Goal: Information Seeking & Learning: Learn about a topic

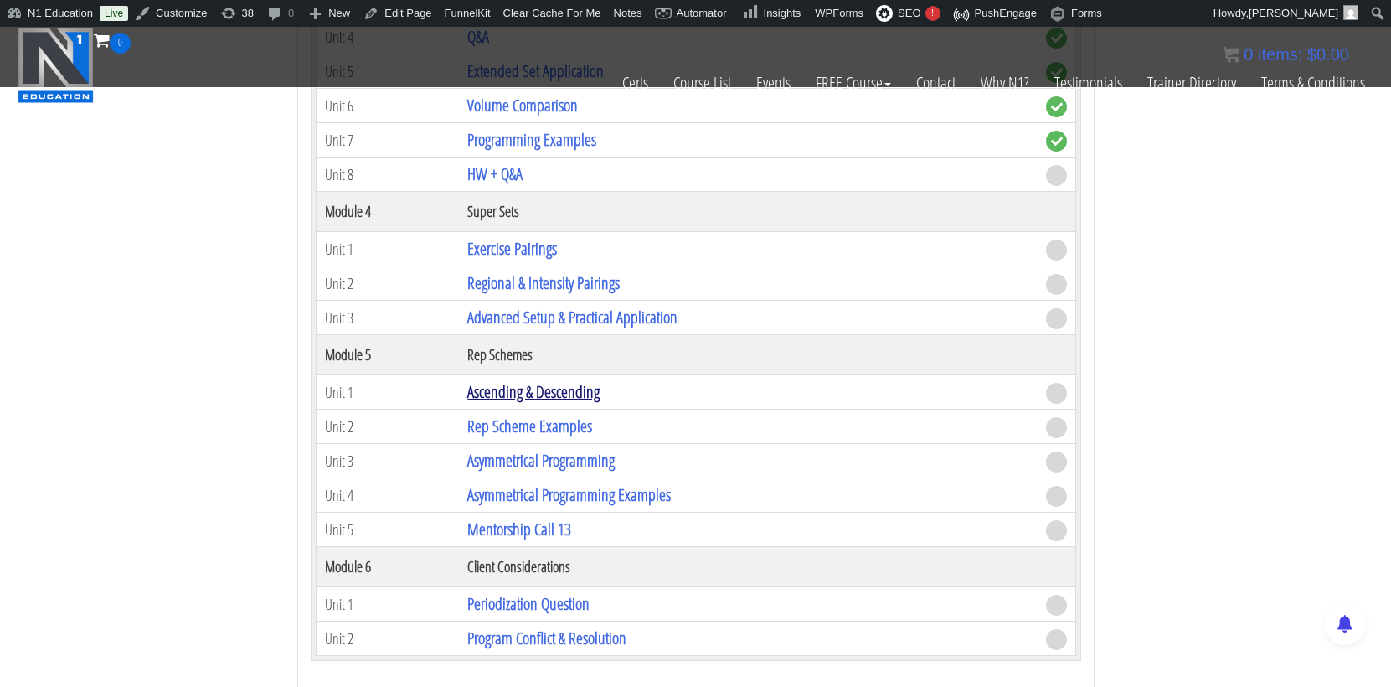
scroll to position [6043, 0]
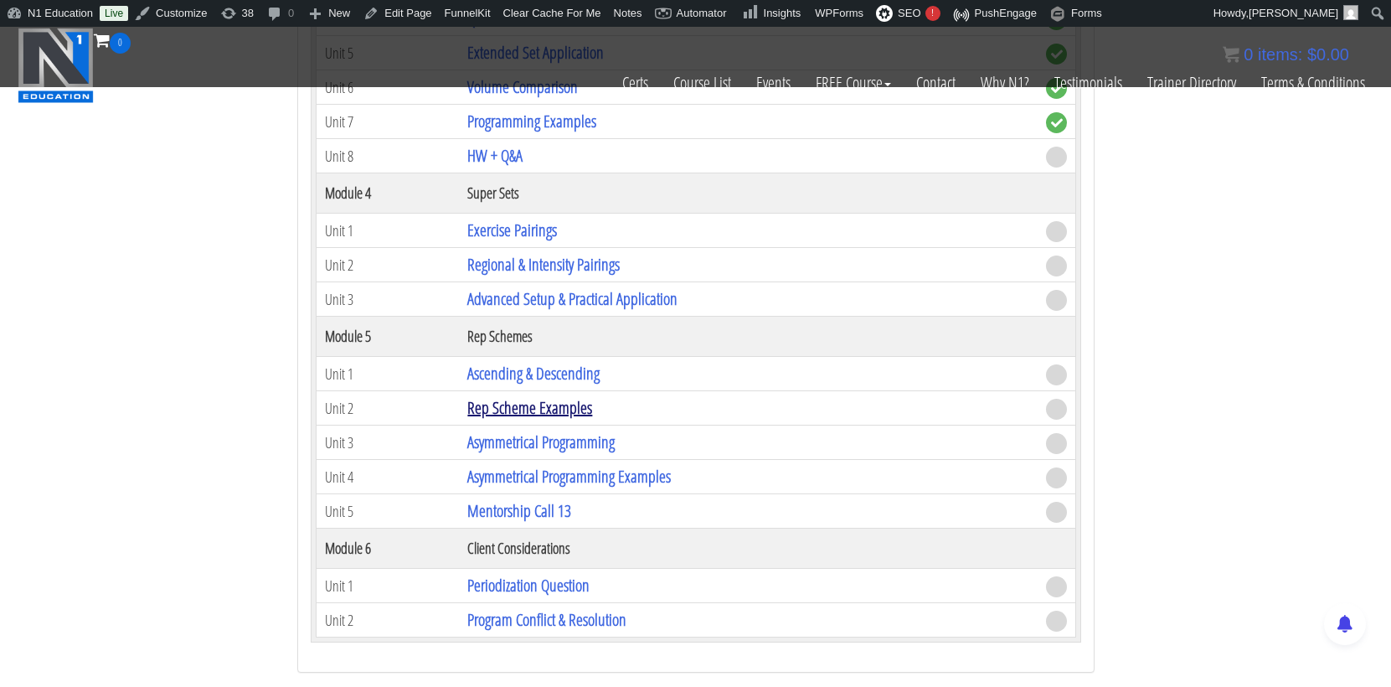
click at [570, 396] on link "Rep Scheme Examples" at bounding box center [529, 407] width 125 height 23
click at [580, 431] on link "Asymmetrical Programming" at bounding box center [540, 442] width 147 height 23
click at [573, 396] on link "Rep Scheme Examples" at bounding box center [529, 407] width 125 height 23
click at [561, 431] on link "Asymmetrical Programming" at bounding box center [540, 442] width 147 height 23
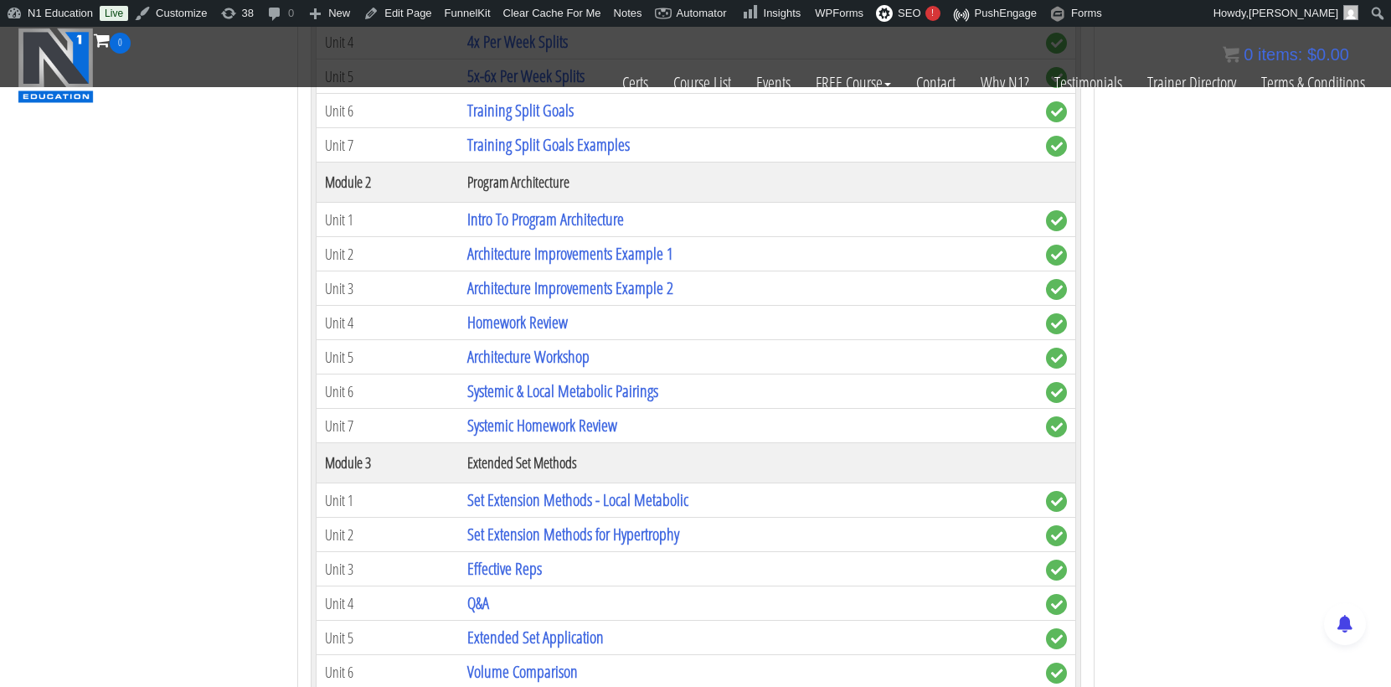
scroll to position [5459, 0]
click at [586, 207] on link "Intro To Program Architecture" at bounding box center [545, 218] width 157 height 23
click at [580, 488] on link "Set Extension Methods - Local Metabolic" at bounding box center [577, 499] width 221 height 23
click at [615, 379] on link "Systemic & Local Metabolic Pairings" at bounding box center [562, 390] width 191 height 23
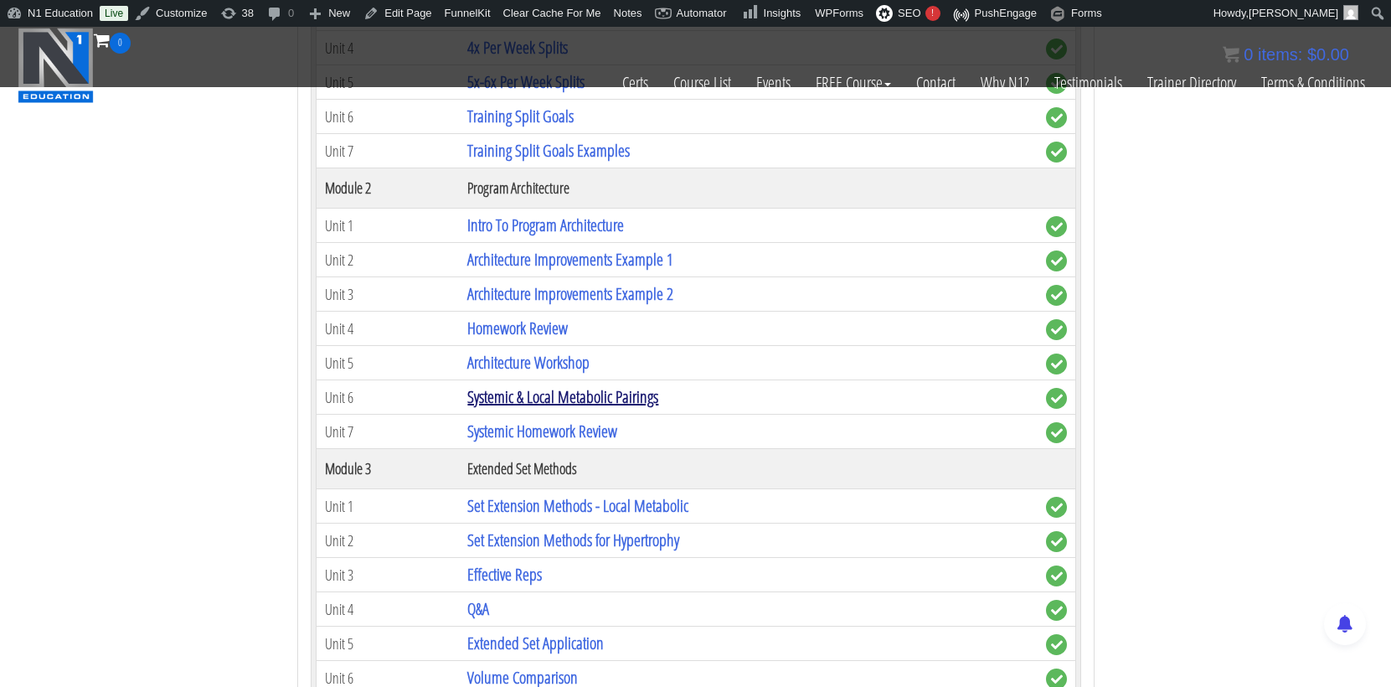
scroll to position [5475, 0]
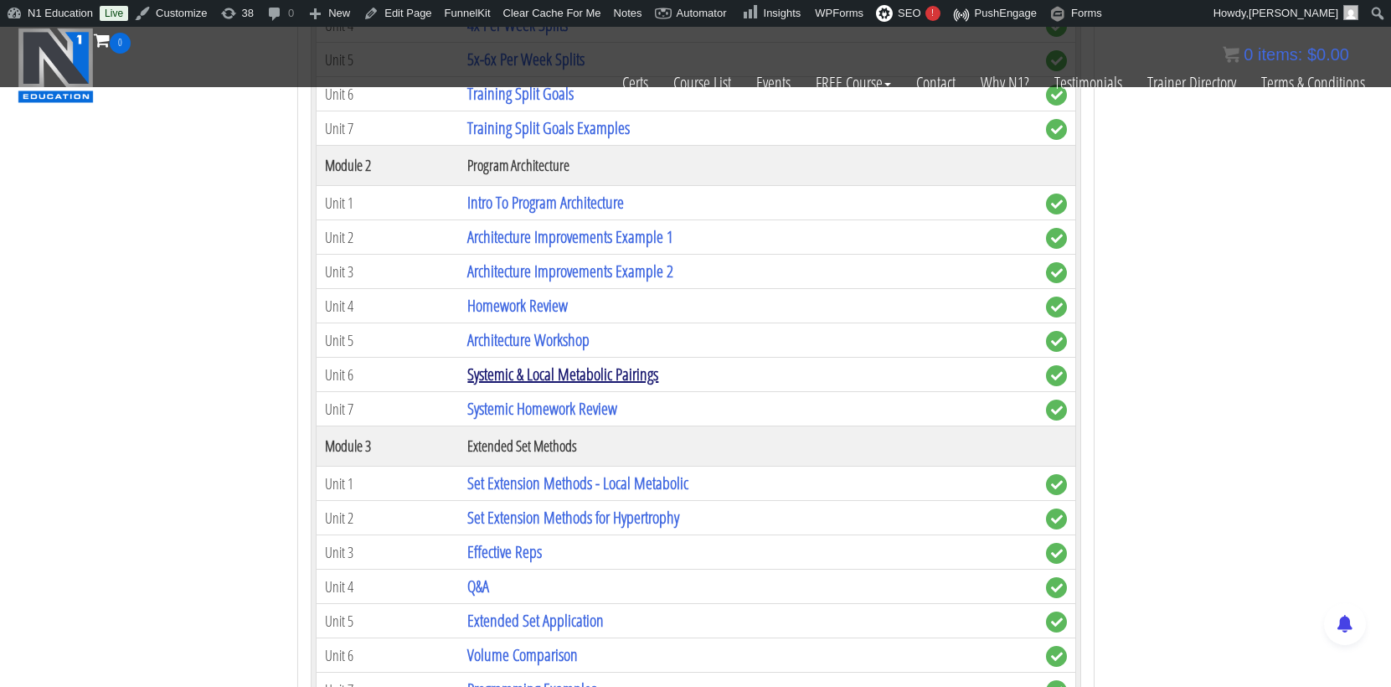
click at [591, 363] on link "Systemic & Local Metabolic Pairings" at bounding box center [562, 374] width 191 height 23
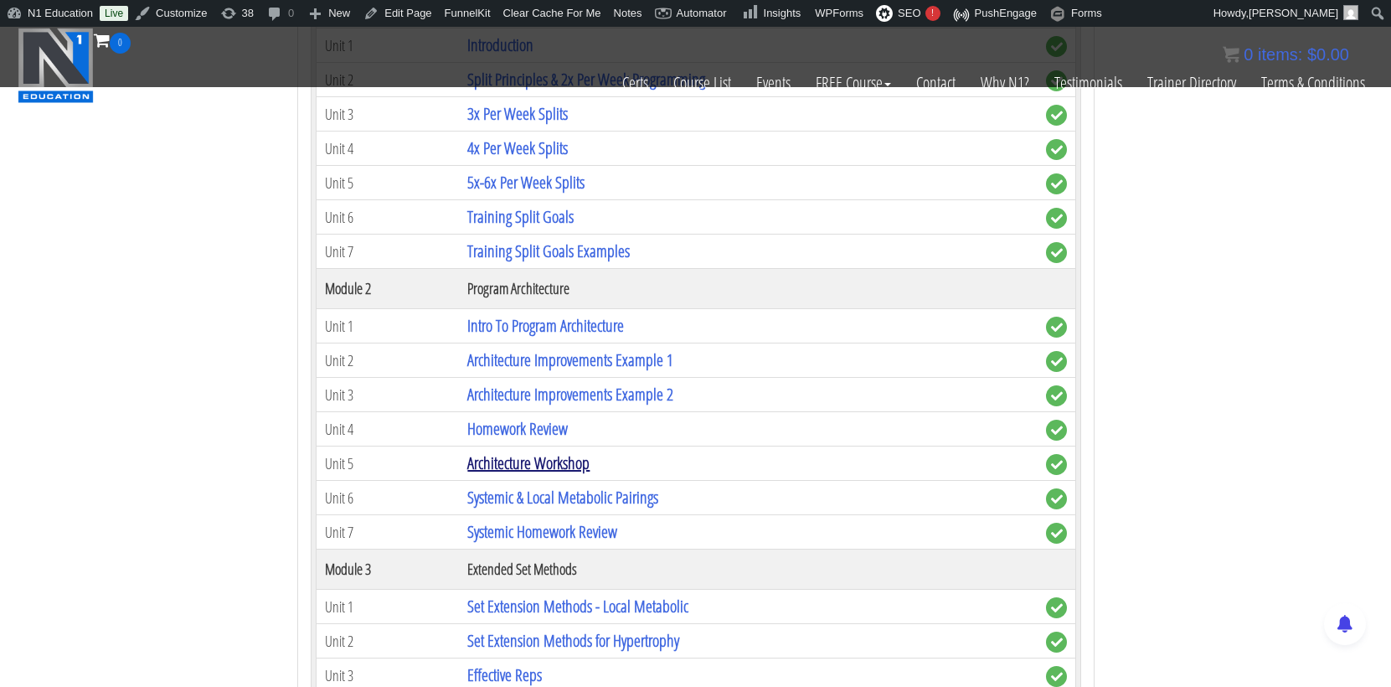
scroll to position [5353, 0]
click at [569, 312] on link "Intro To Program Architecture" at bounding box center [545, 323] width 157 height 23
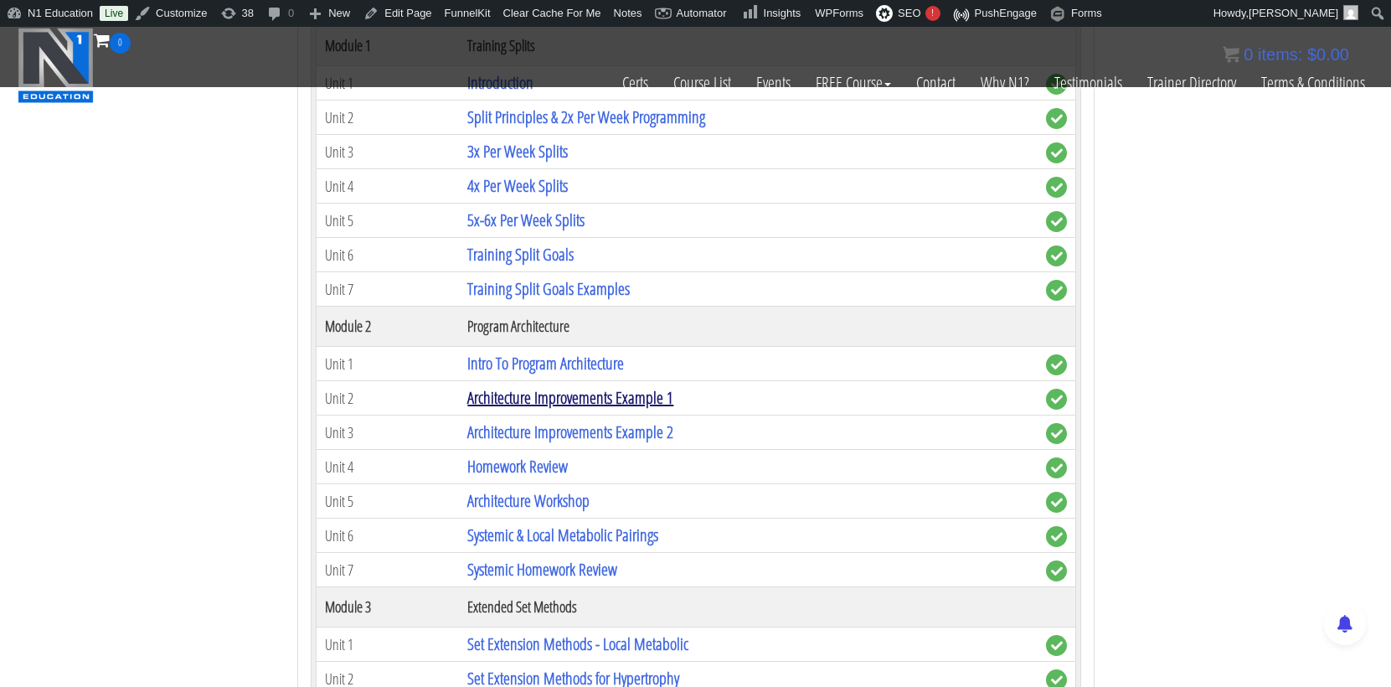
scroll to position [5317, 0]
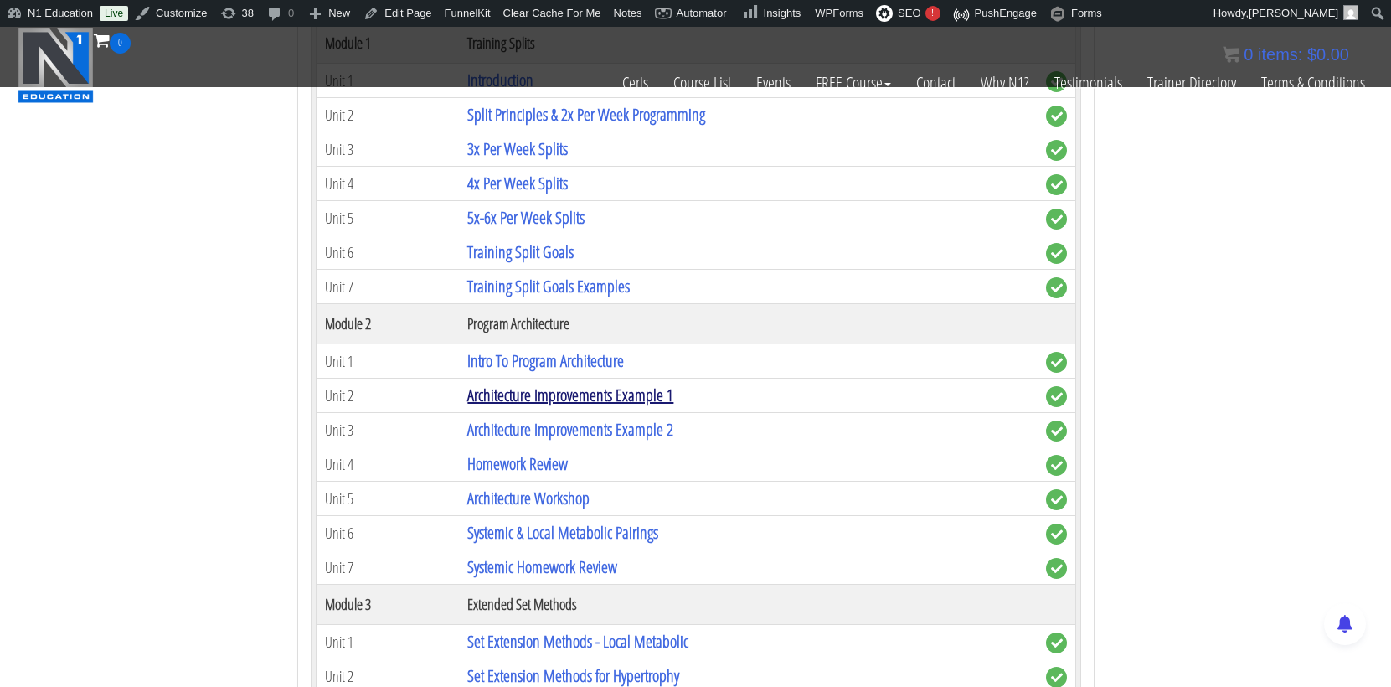
click at [588, 384] on link "Architecture Improvements Example 1" at bounding box center [570, 395] width 206 height 23
click at [590, 487] on link "Architecture Workshop" at bounding box center [528, 498] width 122 height 23
click at [549, 487] on link "Architecture Workshop" at bounding box center [528, 498] width 122 height 23
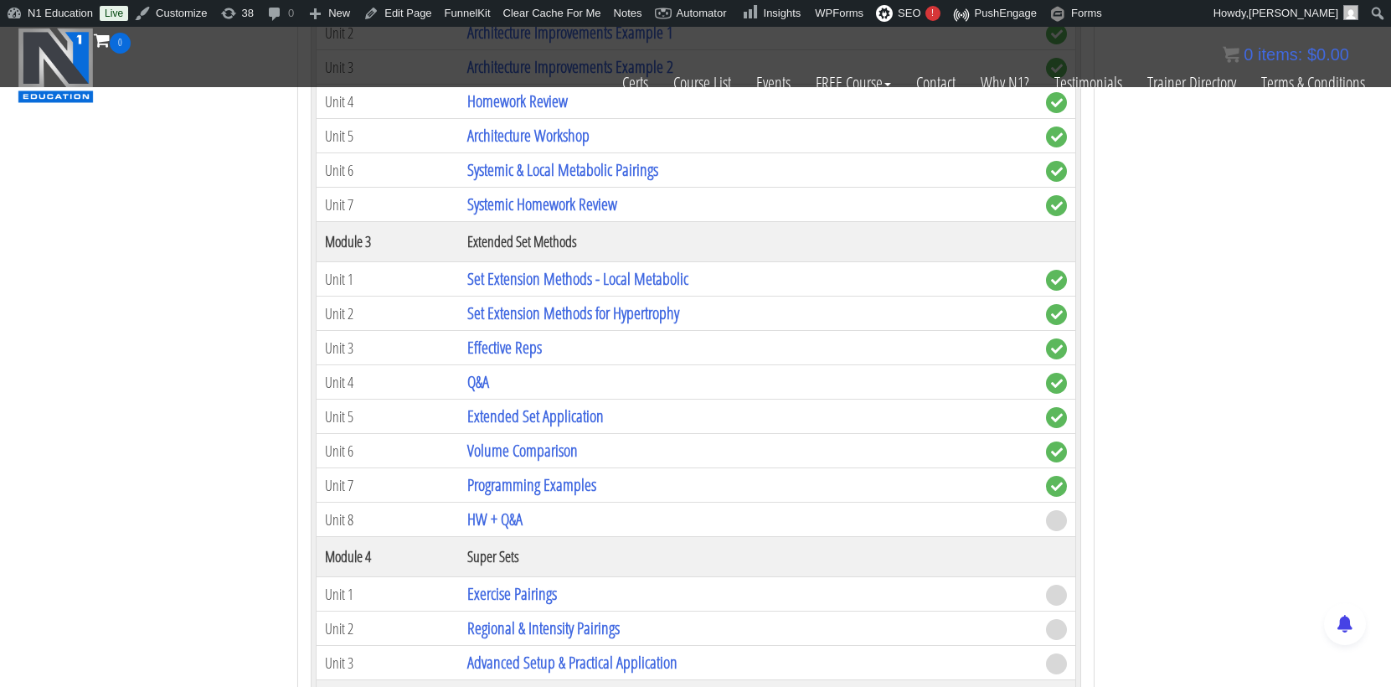
scroll to position [5680, 0]
click at [545, 581] on link "Exercise Pairings" at bounding box center [512, 592] width 90 height 23
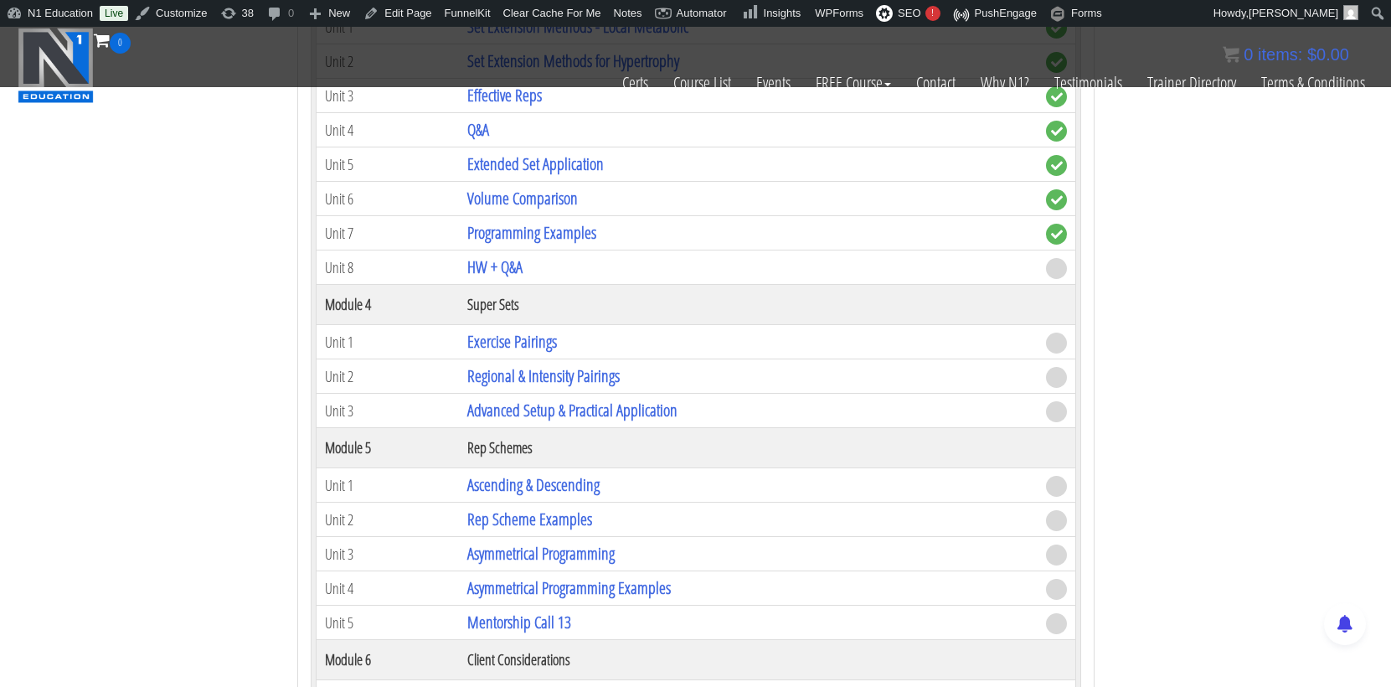
scroll to position [5941, 0]
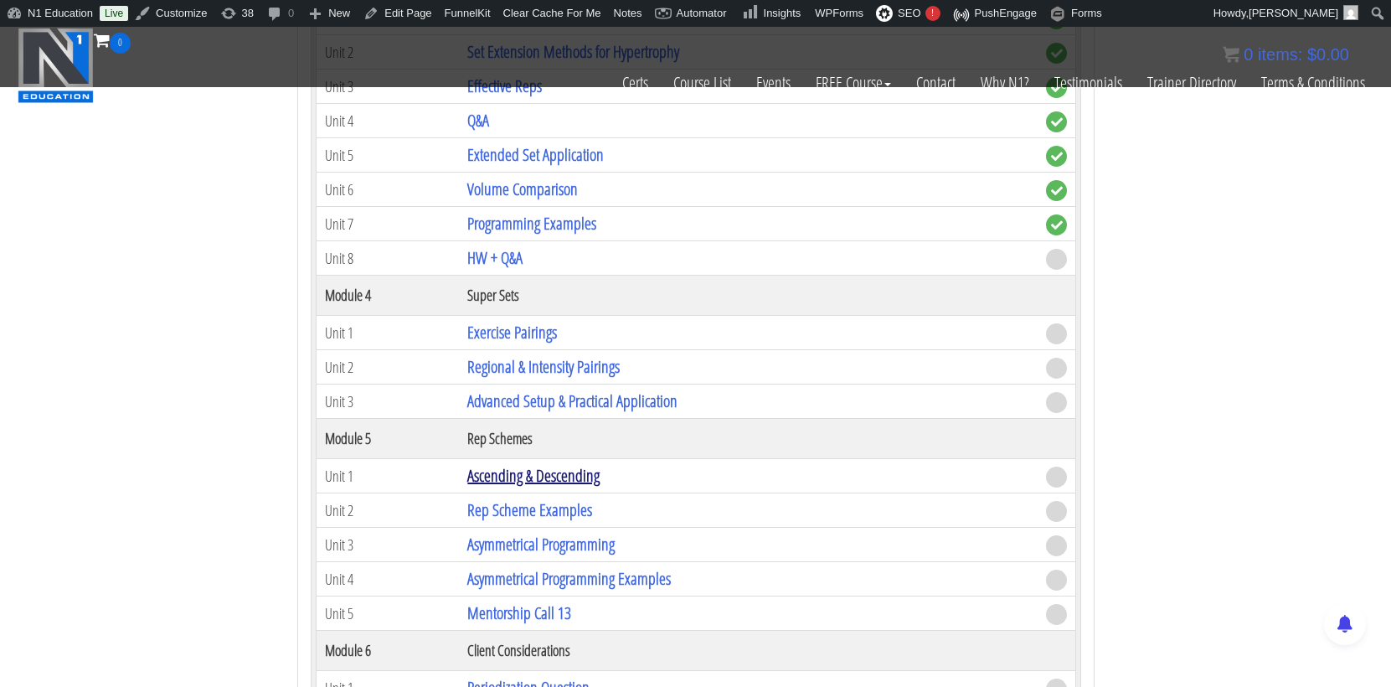
click at [540, 464] on link "Ascending & Descending" at bounding box center [533, 475] width 132 height 23
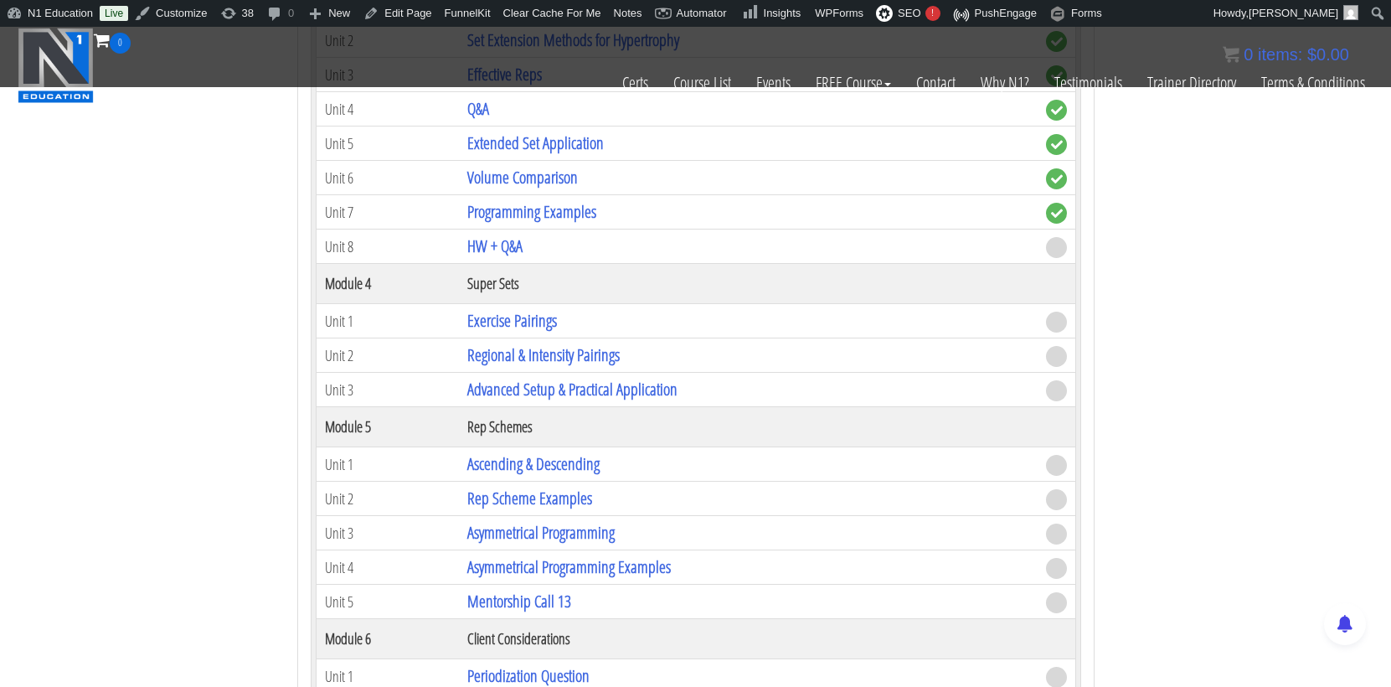
scroll to position [5952, 0]
click at [603, 521] on link "Asymmetrical Programming" at bounding box center [540, 532] width 147 height 23
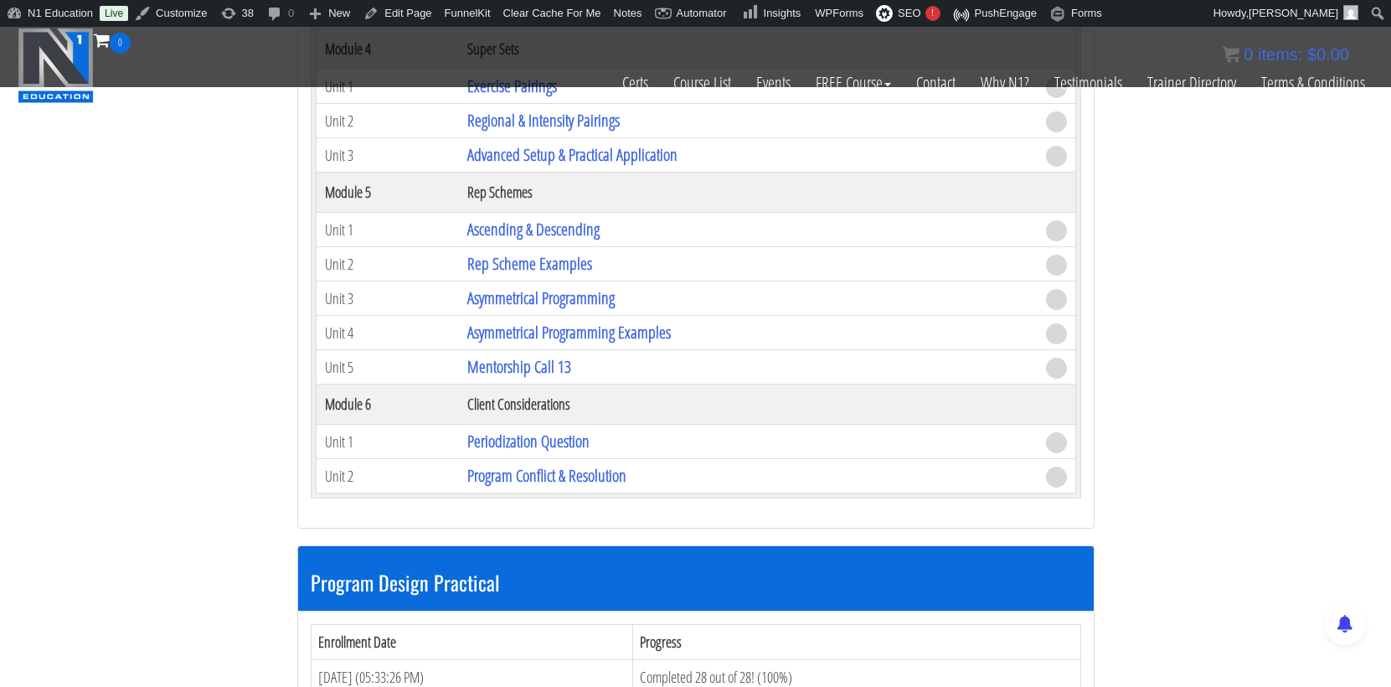
scroll to position [6199, 0]
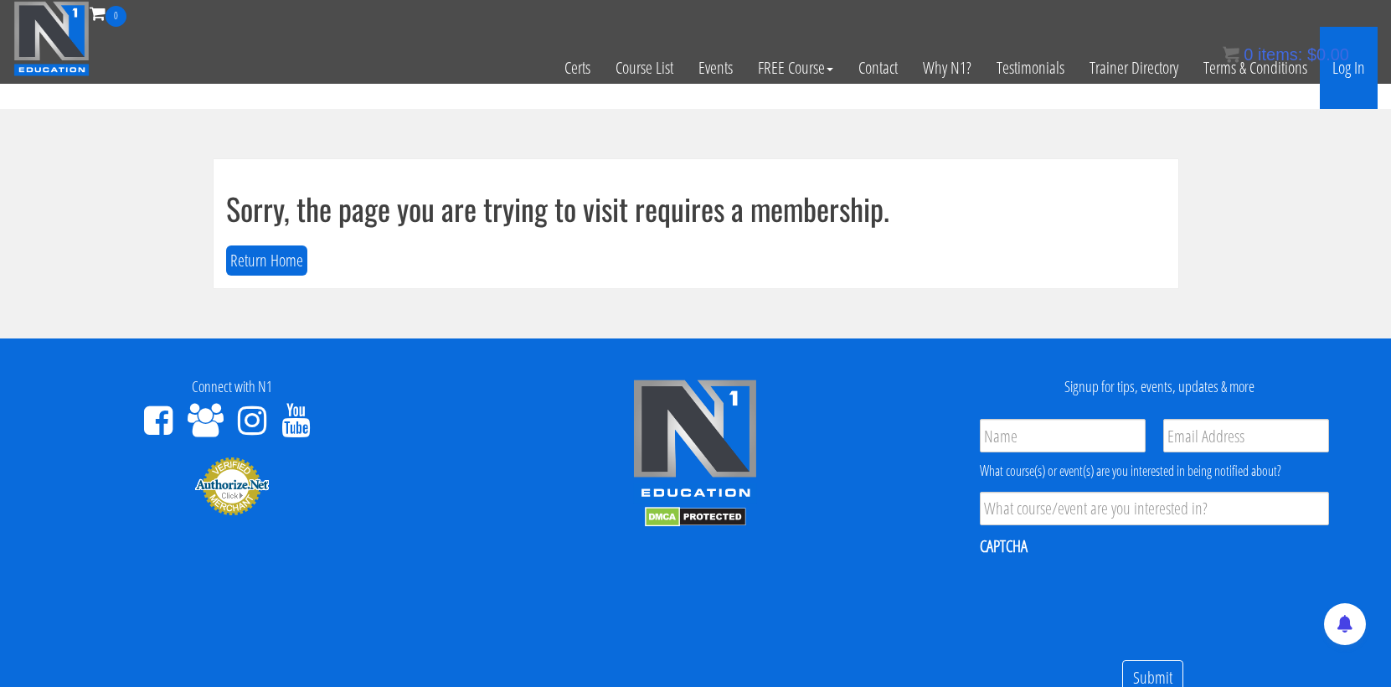
click at [1355, 69] on link "Log In" at bounding box center [1349, 68] width 58 height 82
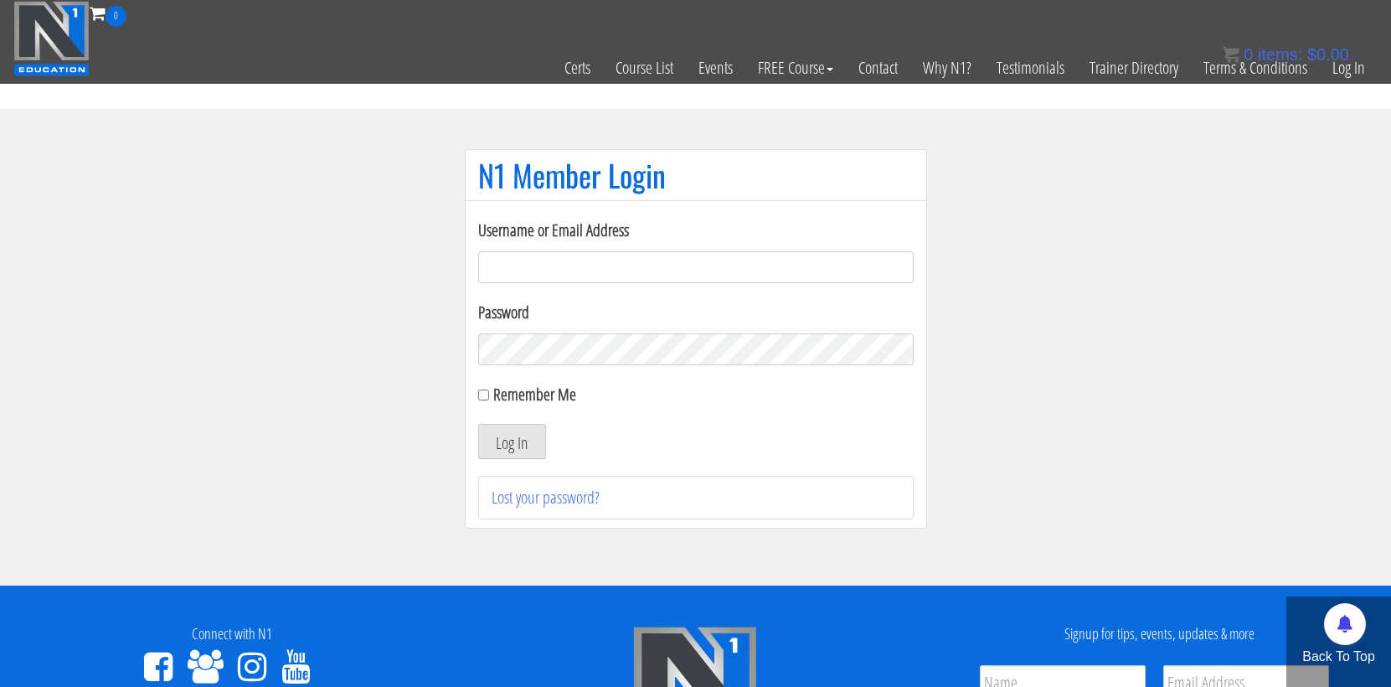
type input "cmoxley"
click at [511, 441] on button "Log In" at bounding box center [512, 441] width 68 height 35
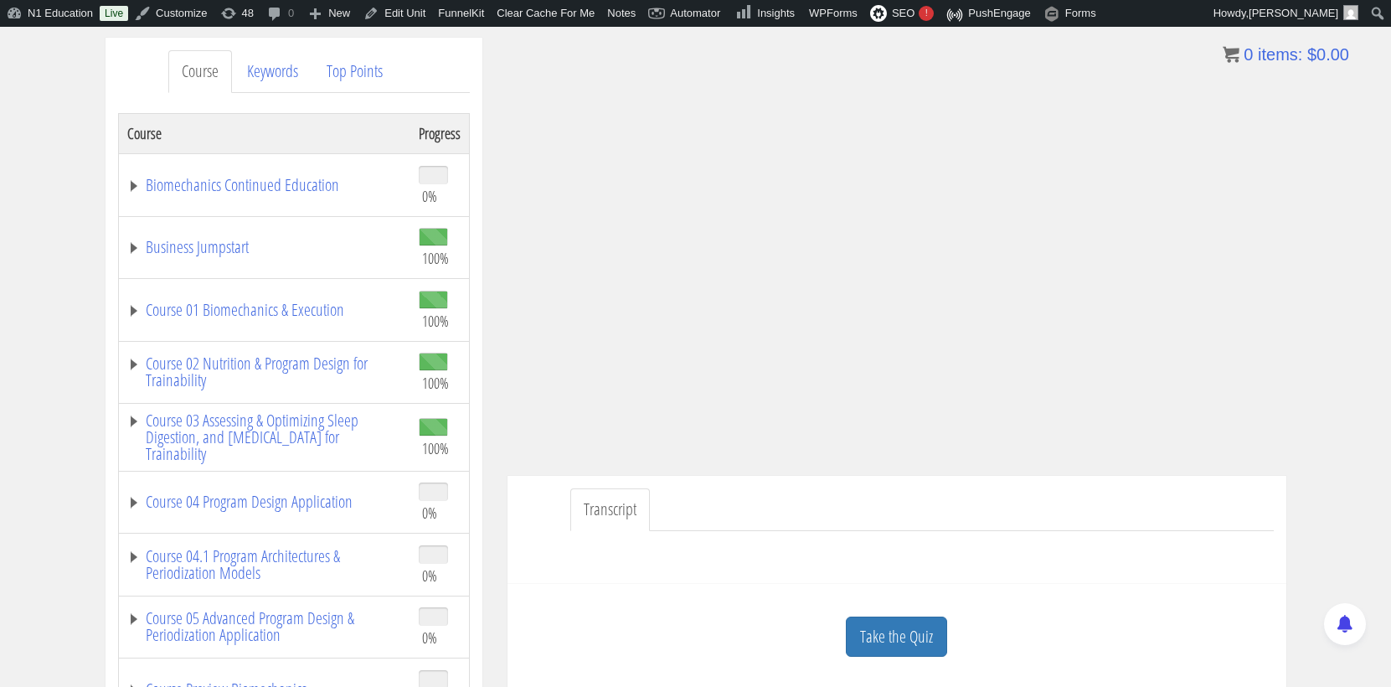
scroll to position [213, 0]
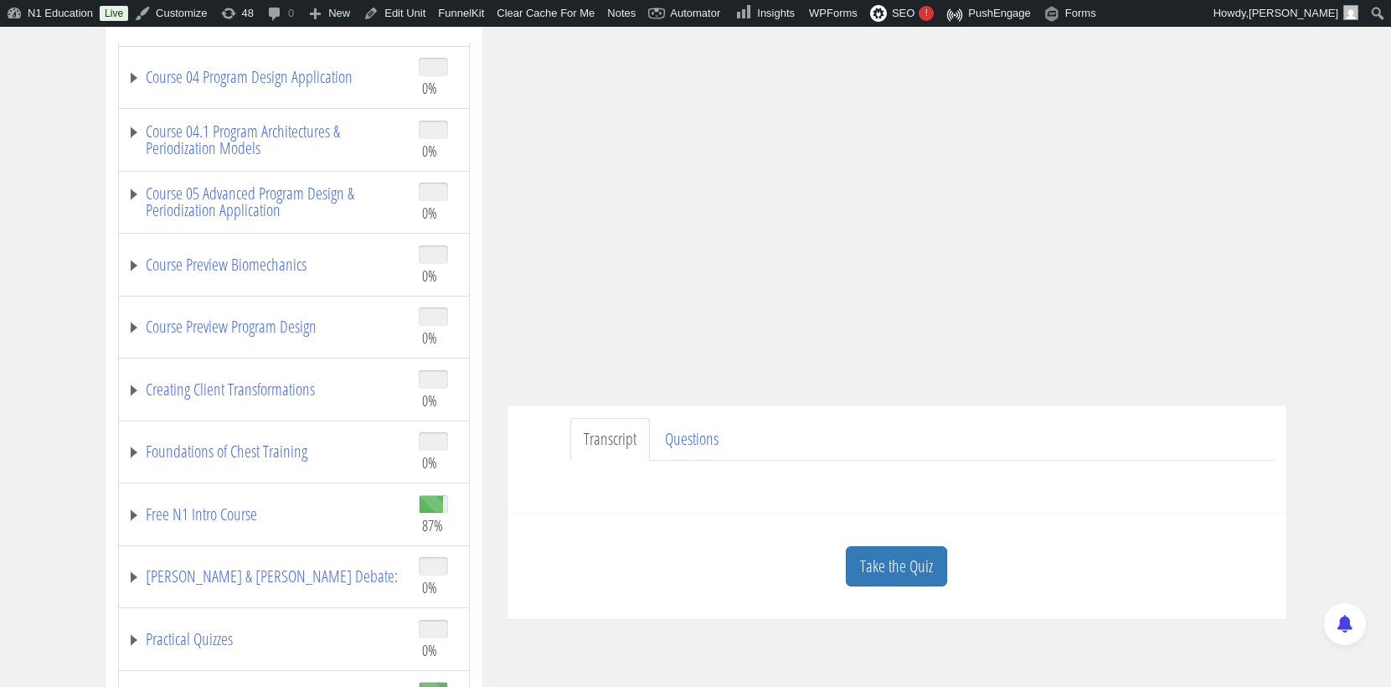
scroll to position [320, 0]
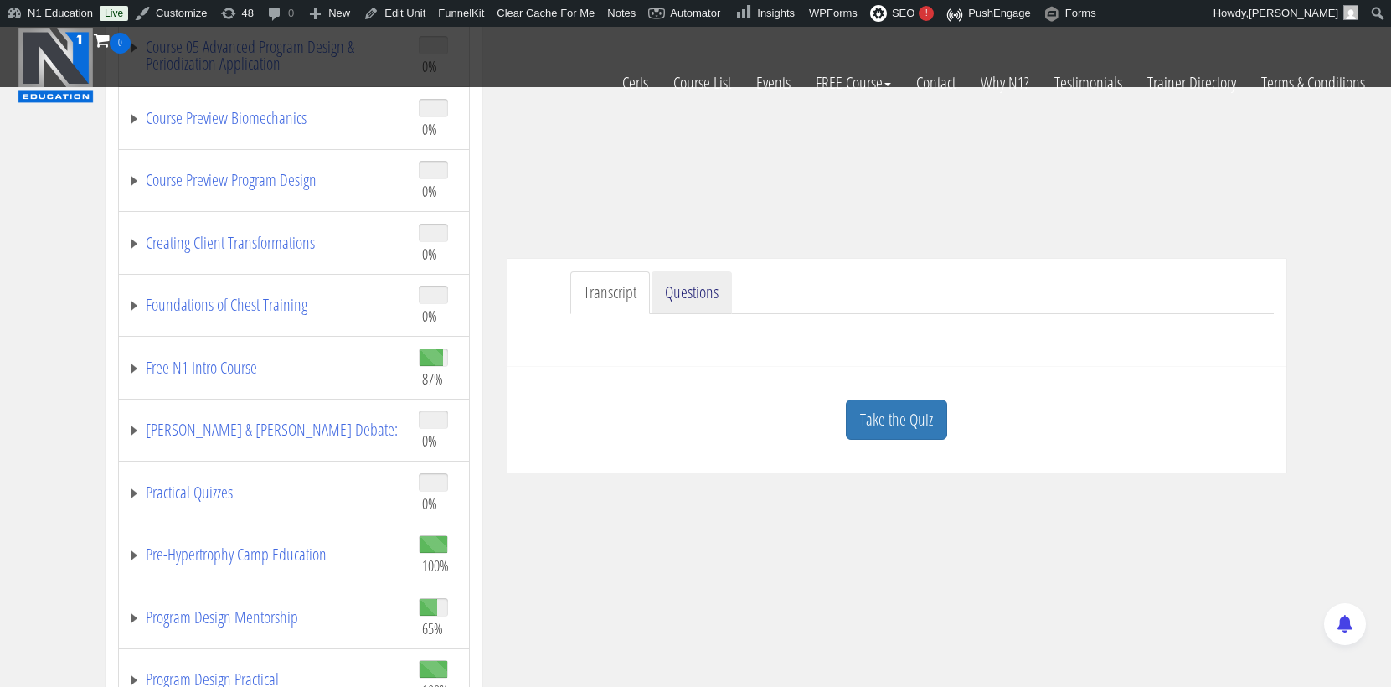
click at [700, 305] on link "Questions" at bounding box center [692, 292] width 80 height 43
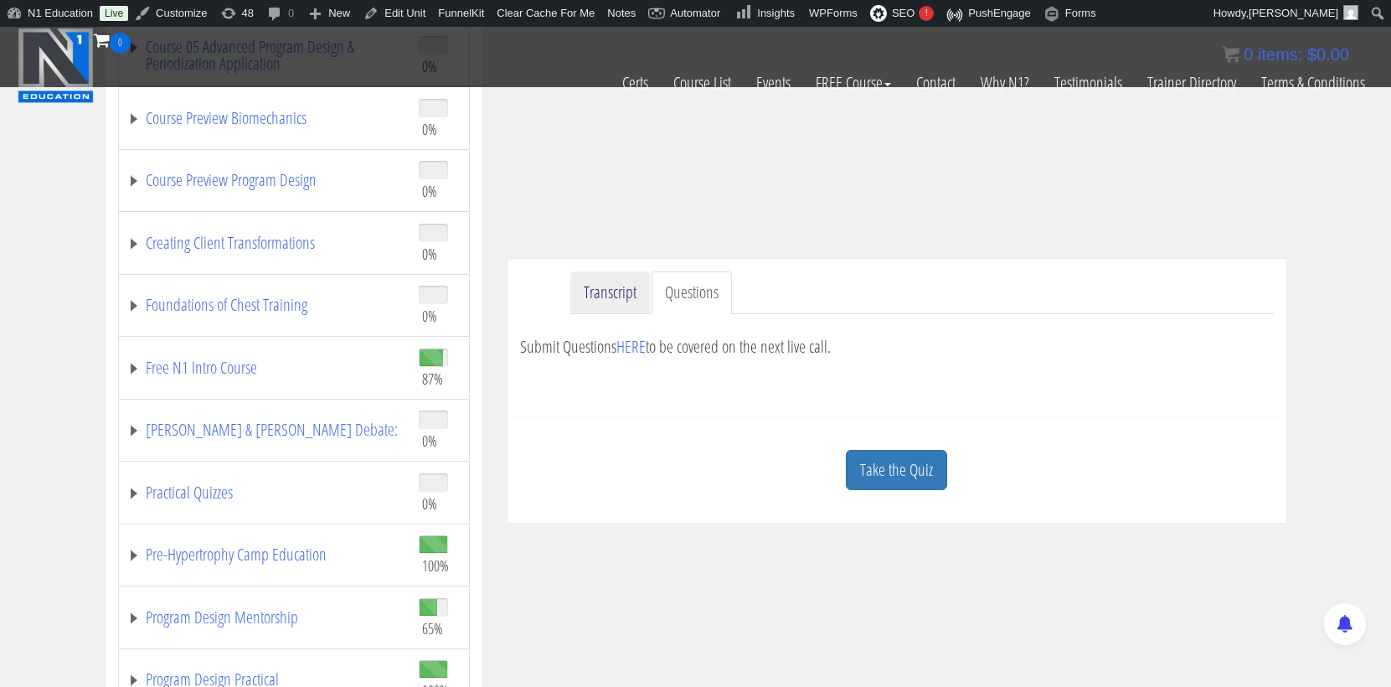
click at [624, 288] on link "Transcript" at bounding box center [610, 292] width 80 height 43
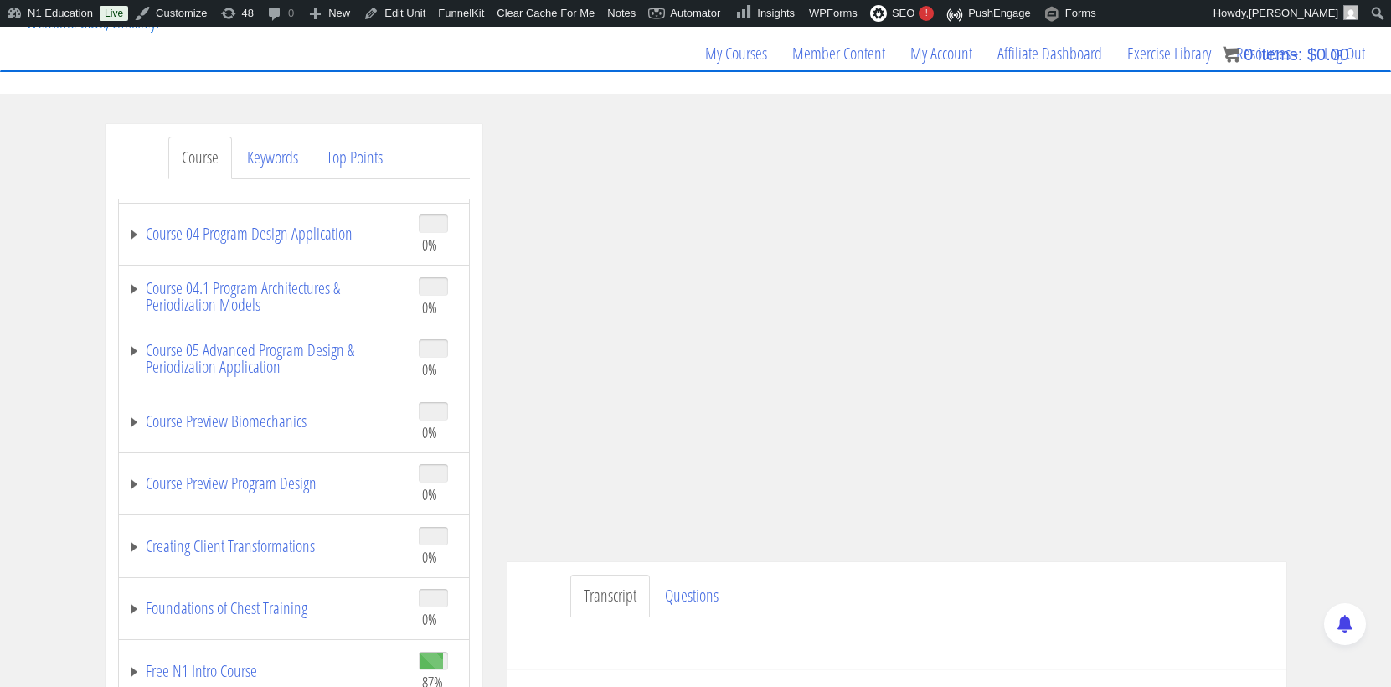
scroll to position [123, 0]
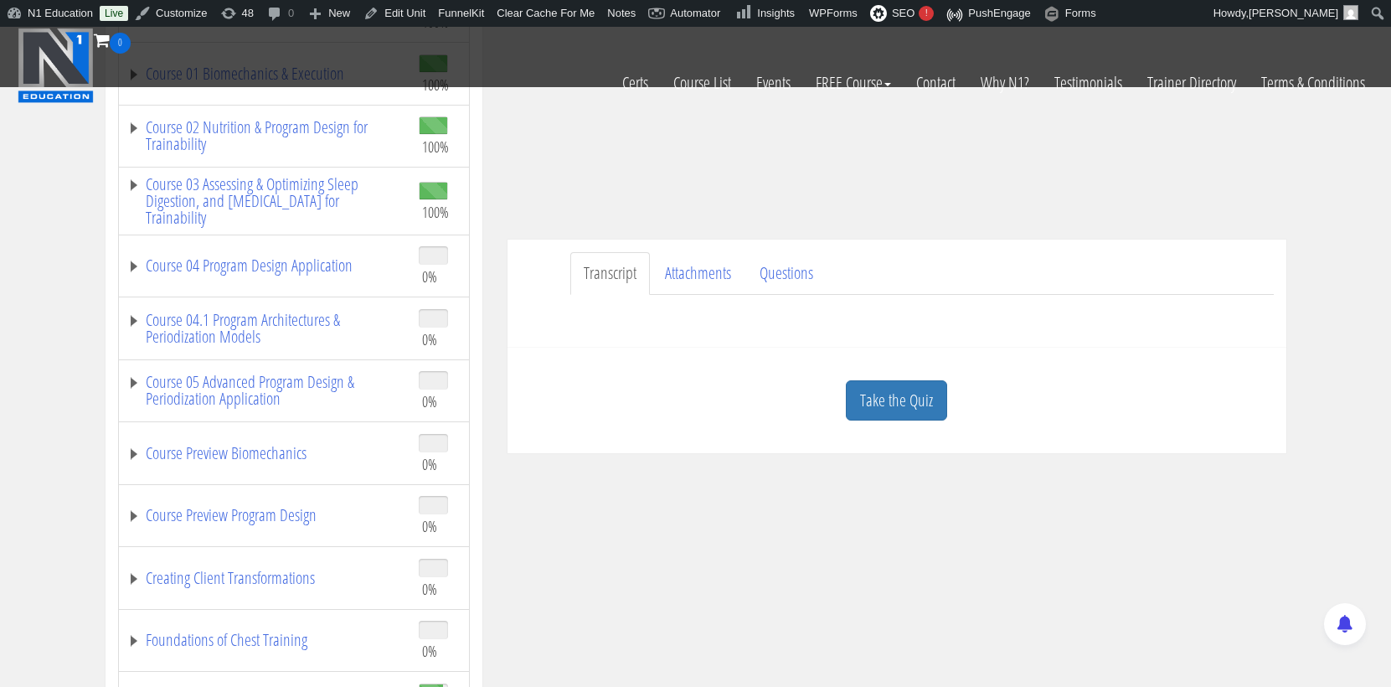
scroll to position [372, 0]
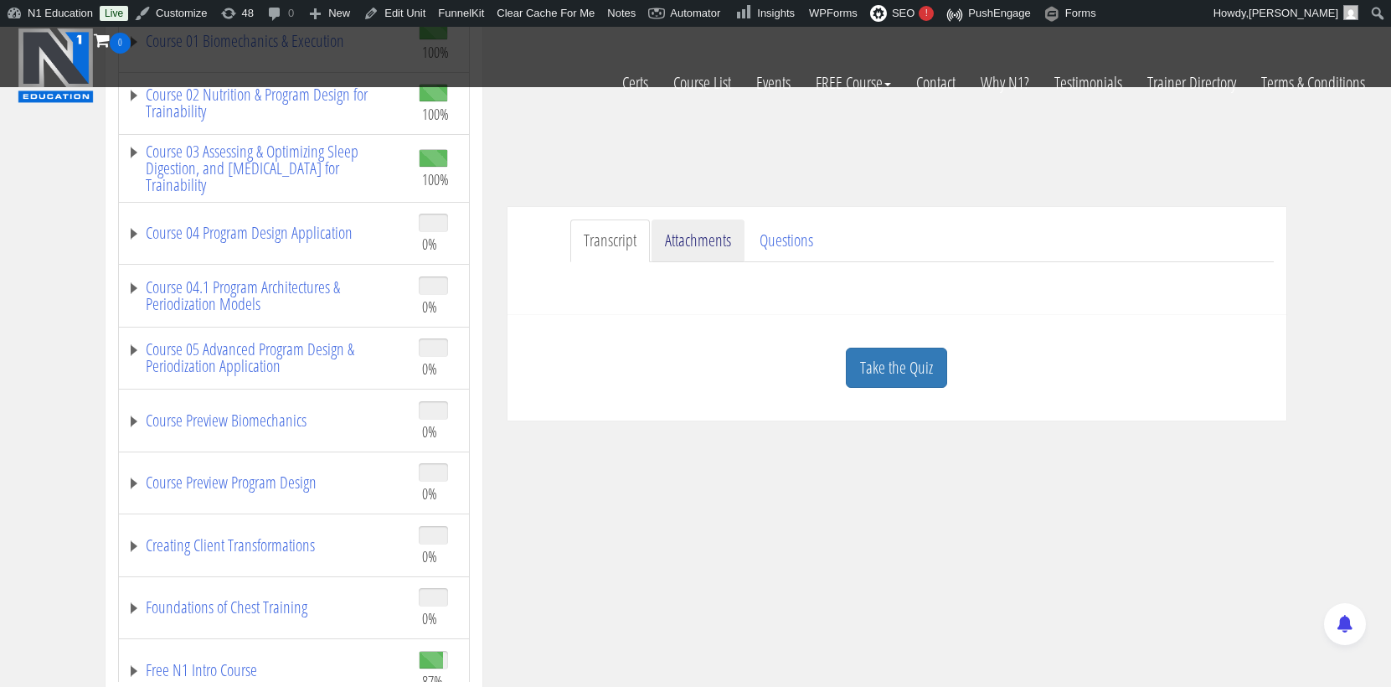
click at [689, 243] on link "Attachments" at bounding box center [698, 240] width 93 height 43
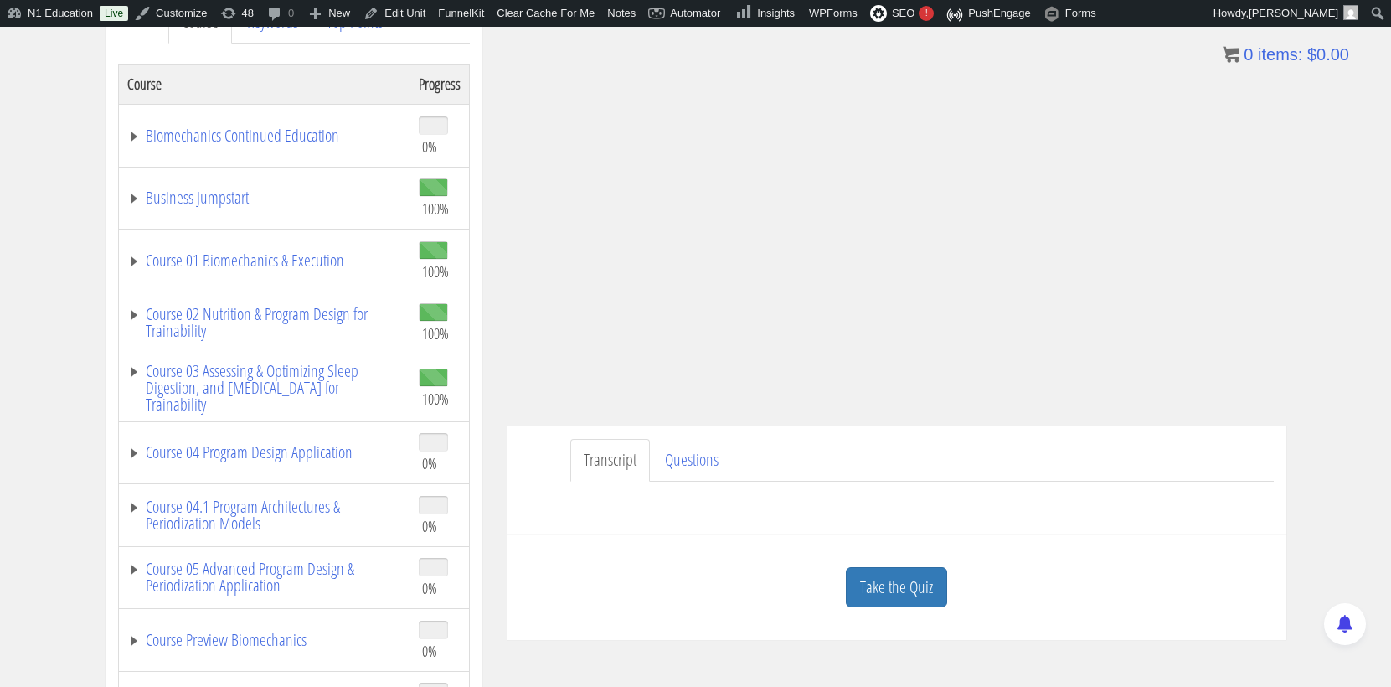
scroll to position [254, 0]
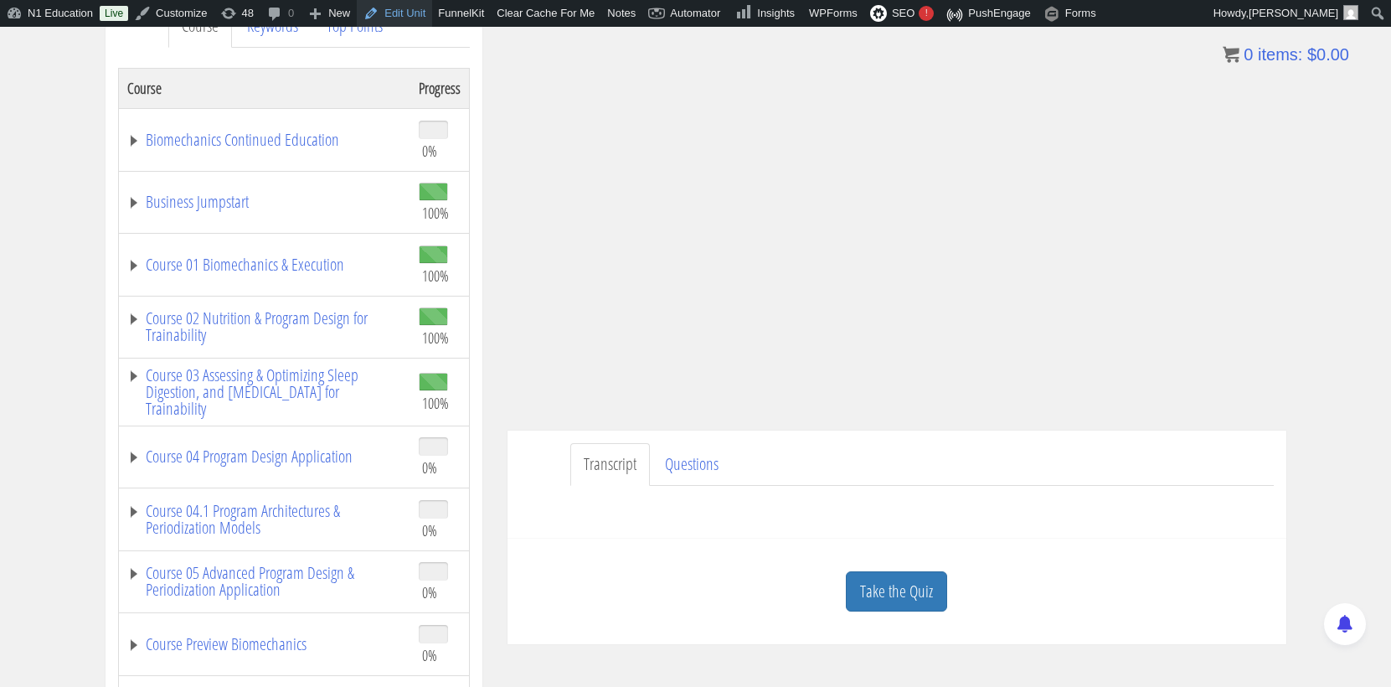
click at [415, 13] on link "Edit Unit" at bounding box center [394, 13] width 75 height 27
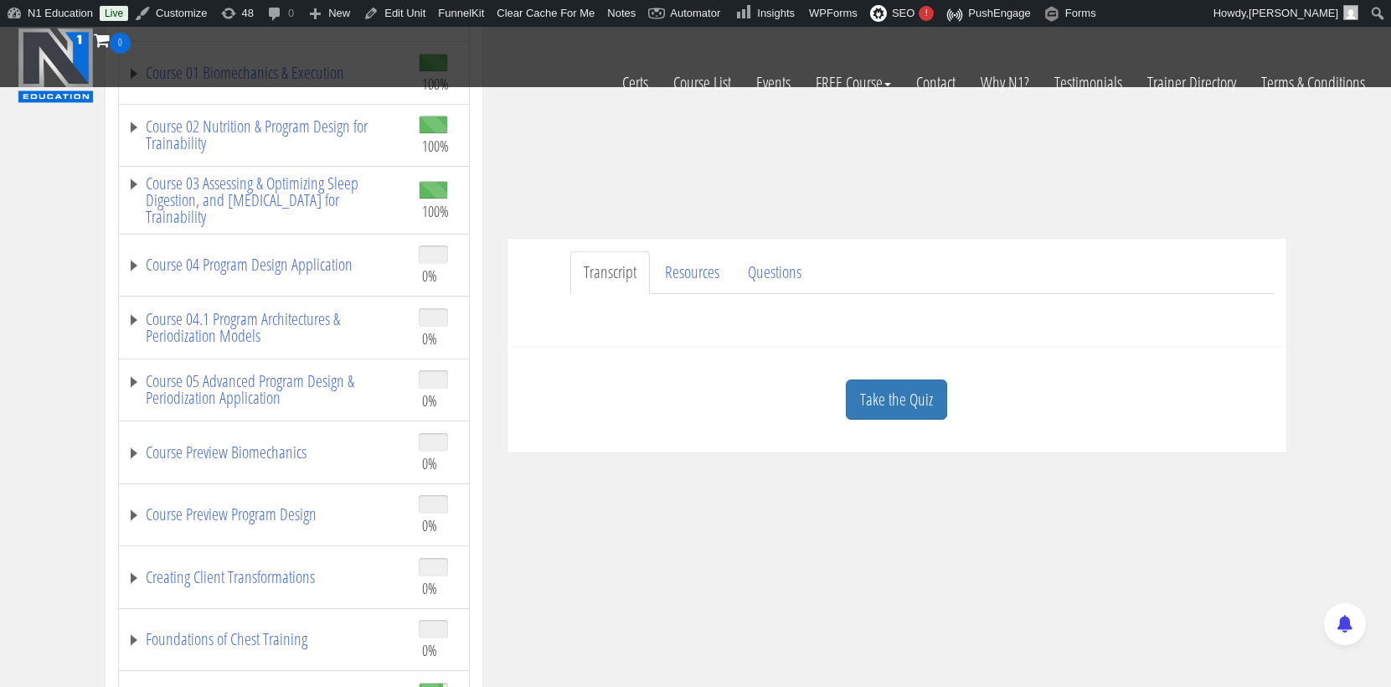
scroll to position [337, 0]
click at [694, 279] on link "Resources" at bounding box center [692, 276] width 81 height 43
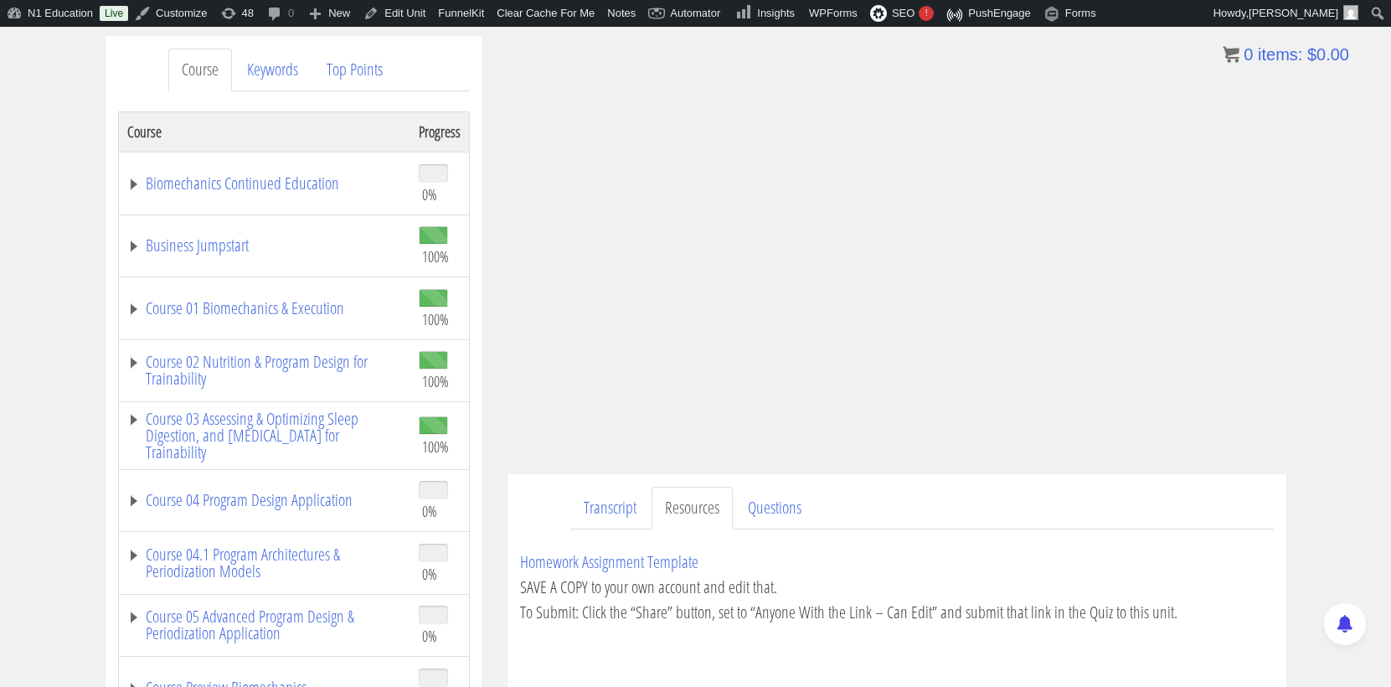
scroll to position [214, 0]
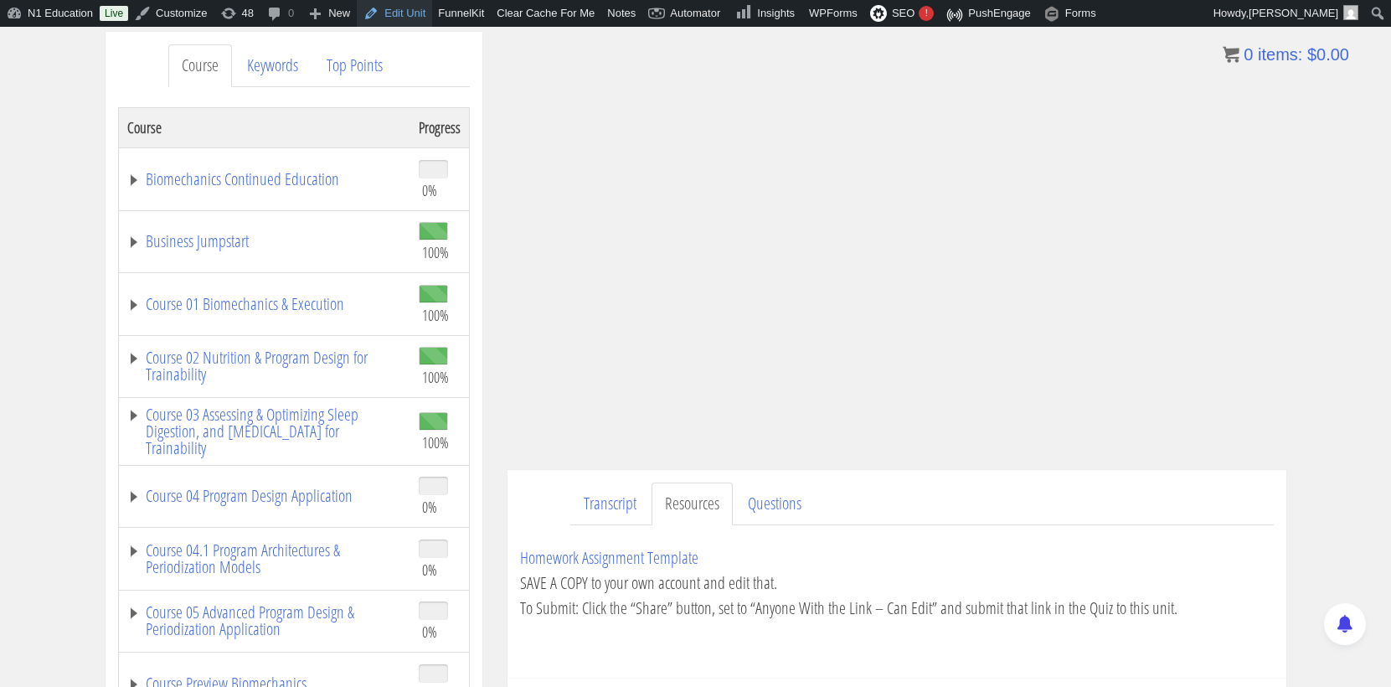
click at [409, 12] on link "Edit Unit" at bounding box center [394, 13] width 75 height 27
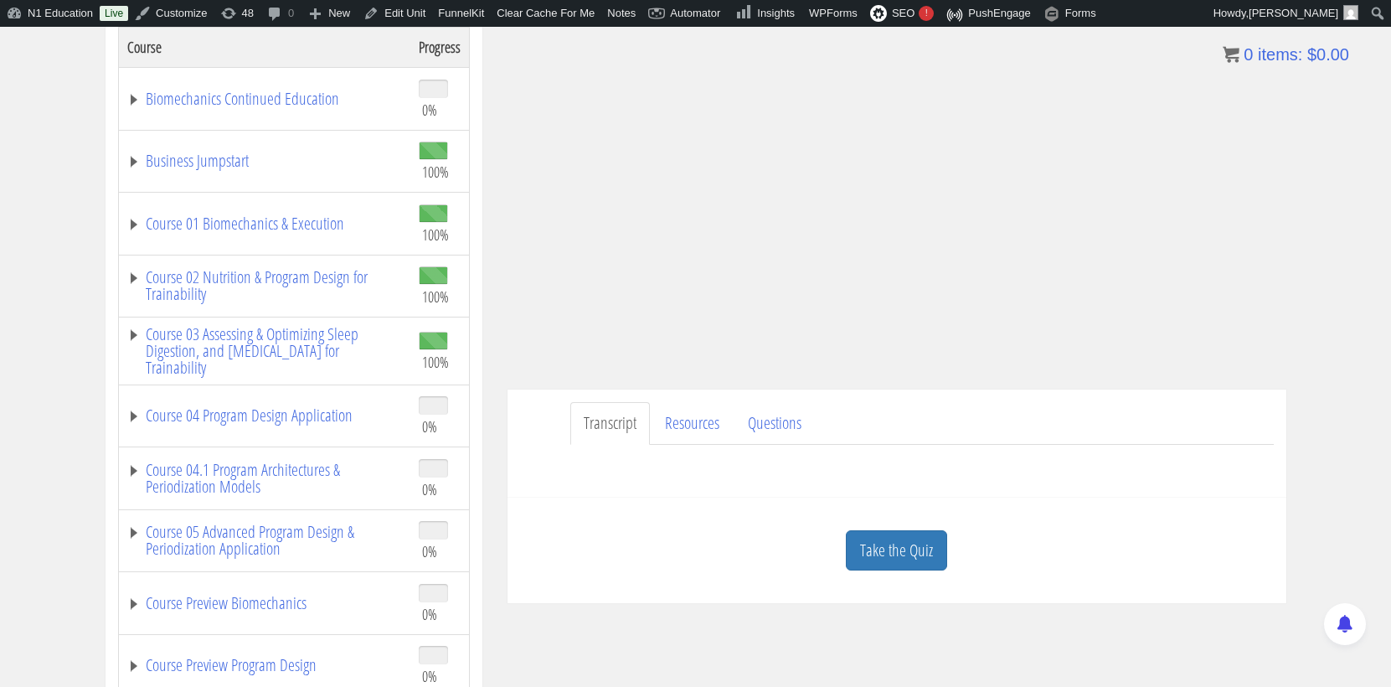
scroll to position [297, 0]
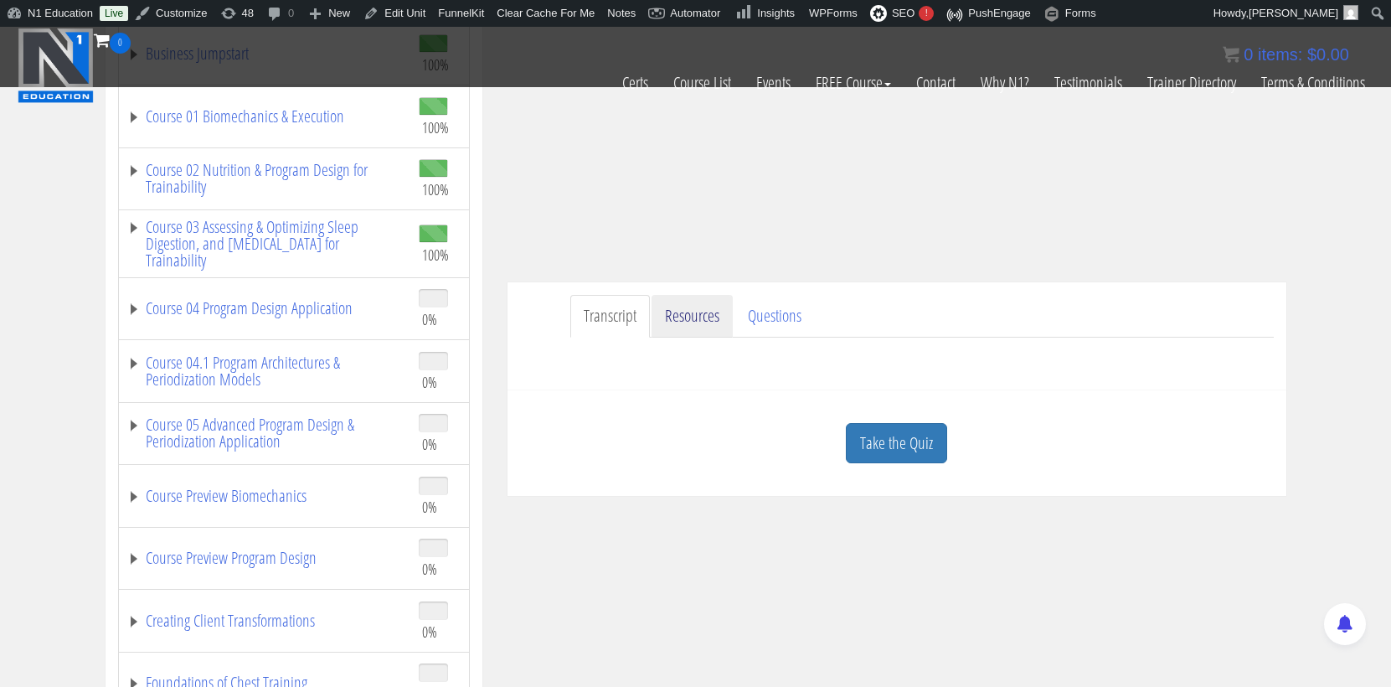
click at [707, 320] on link "Resources" at bounding box center [692, 316] width 81 height 43
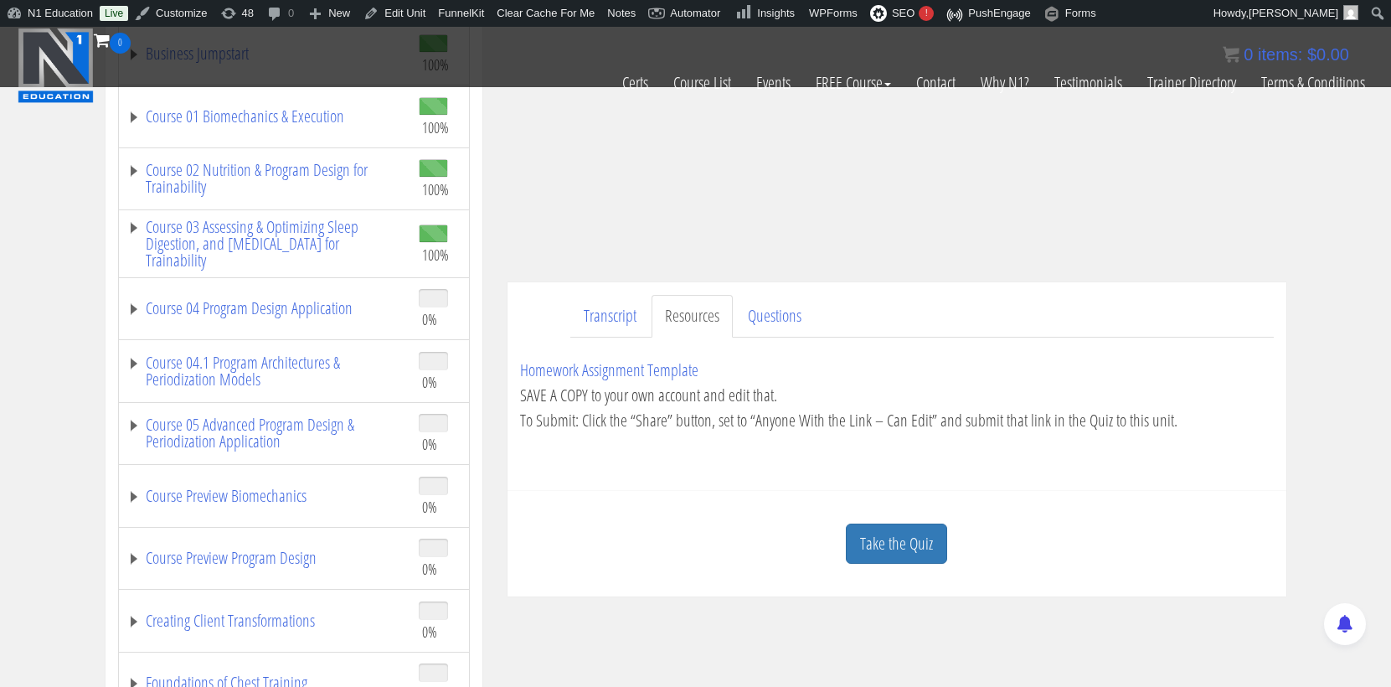
click at [707, 320] on link "Resources" at bounding box center [692, 316] width 81 height 43
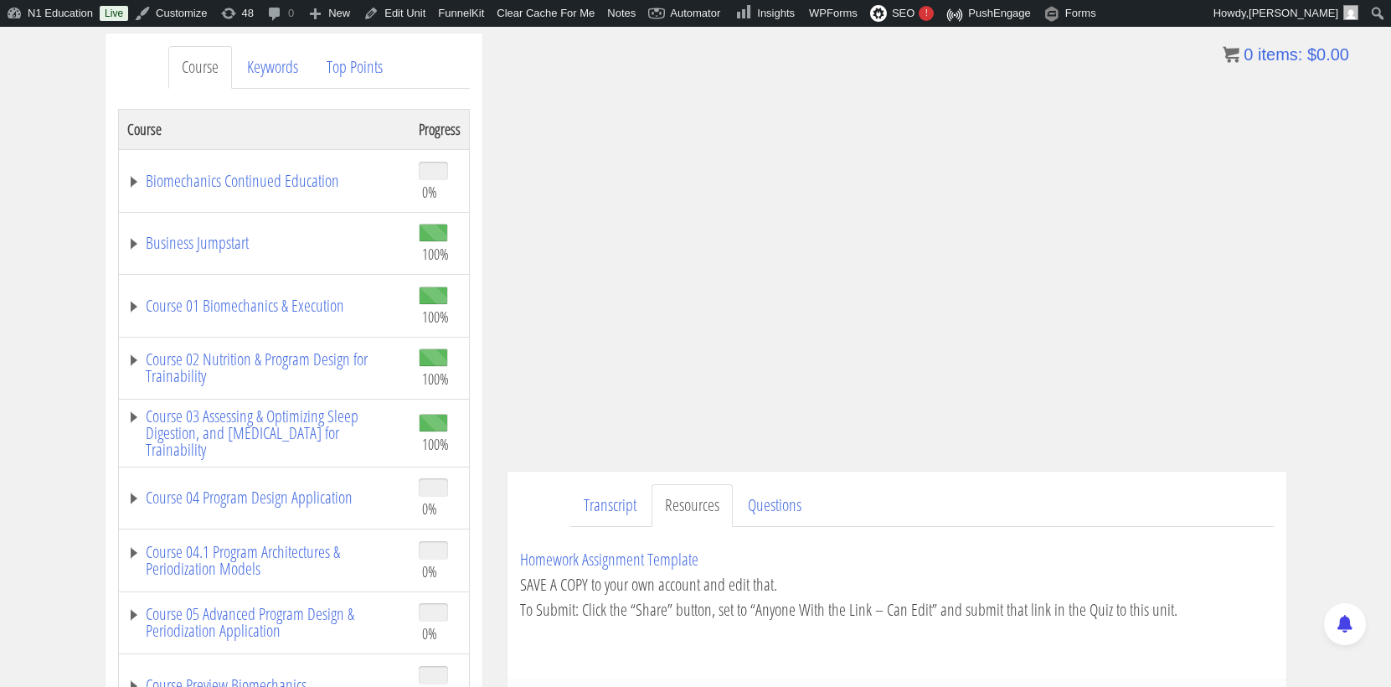
scroll to position [216, 0]
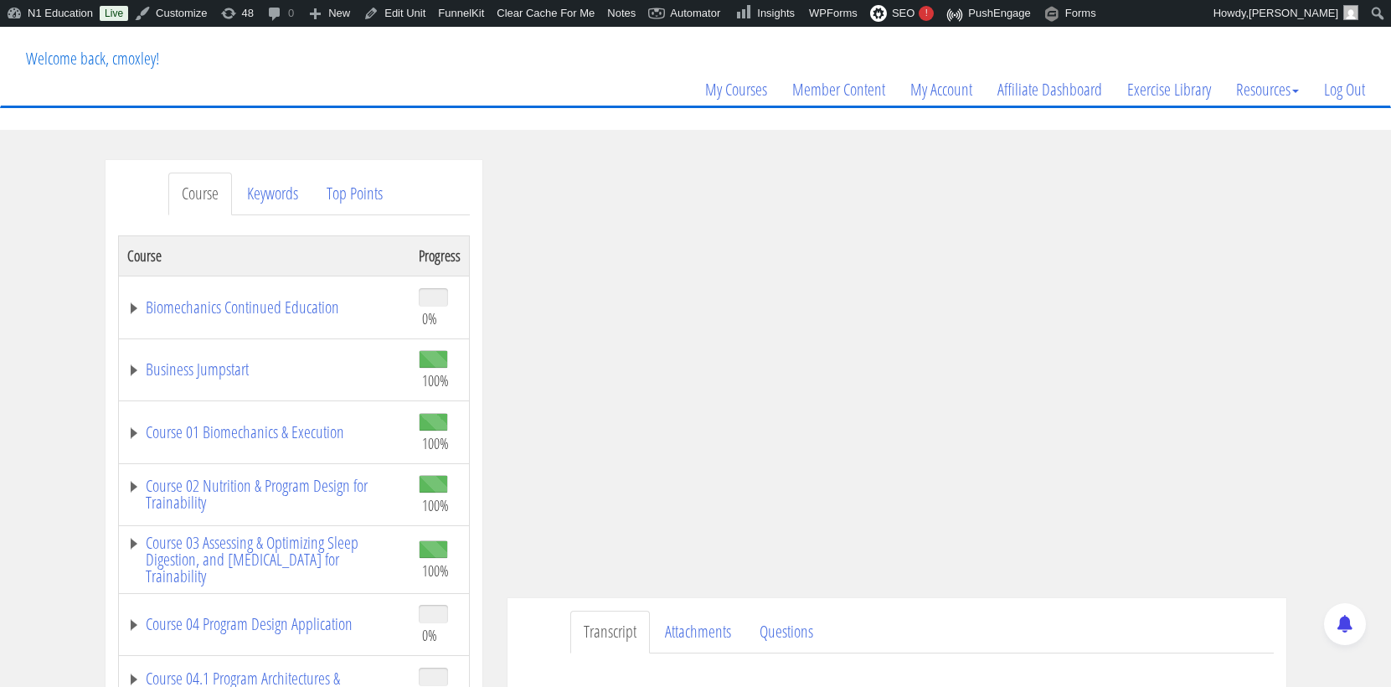
scroll to position [109, 0]
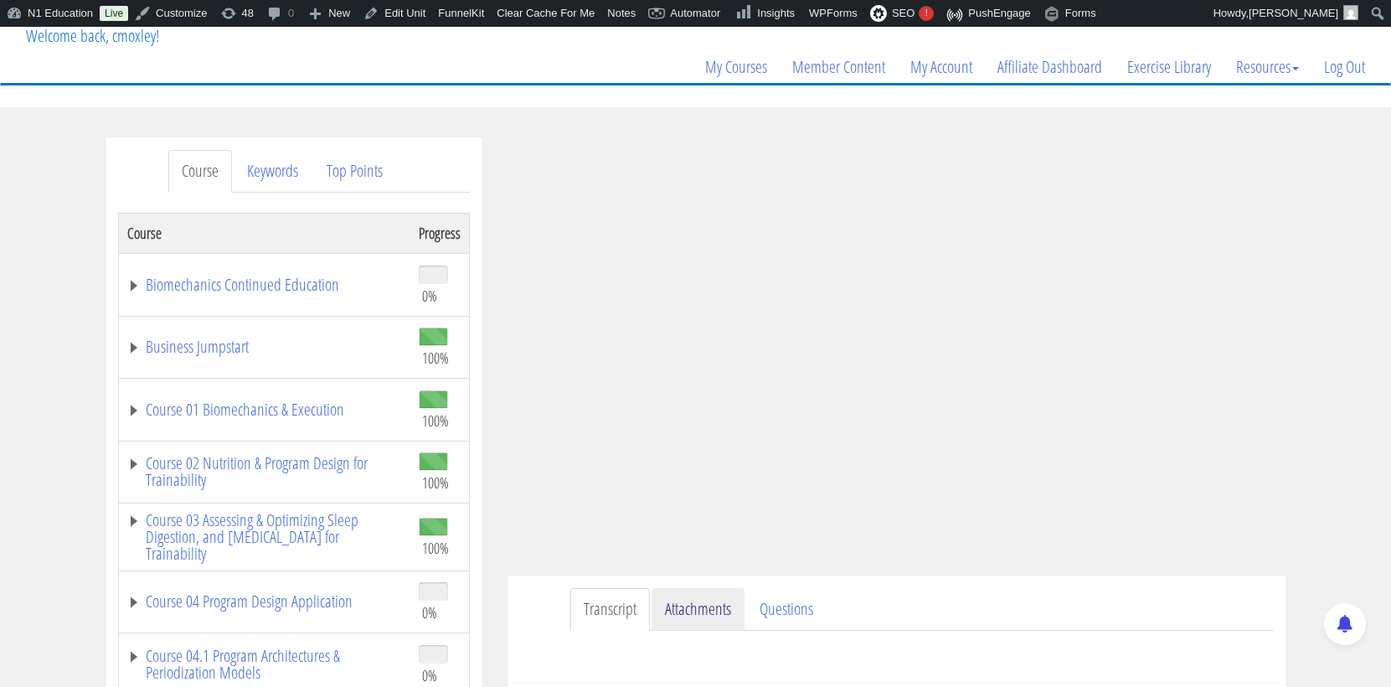
click at [668, 604] on link "Attachments" at bounding box center [698, 609] width 93 height 43
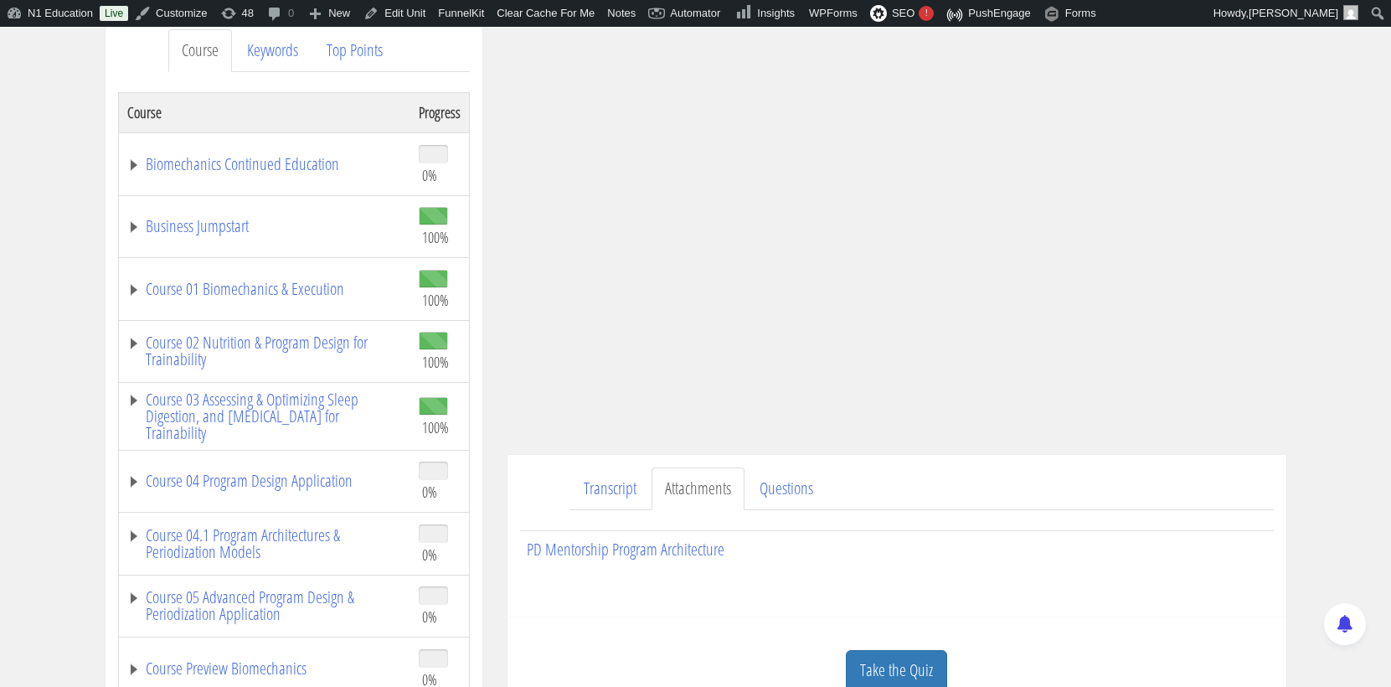
scroll to position [291, 0]
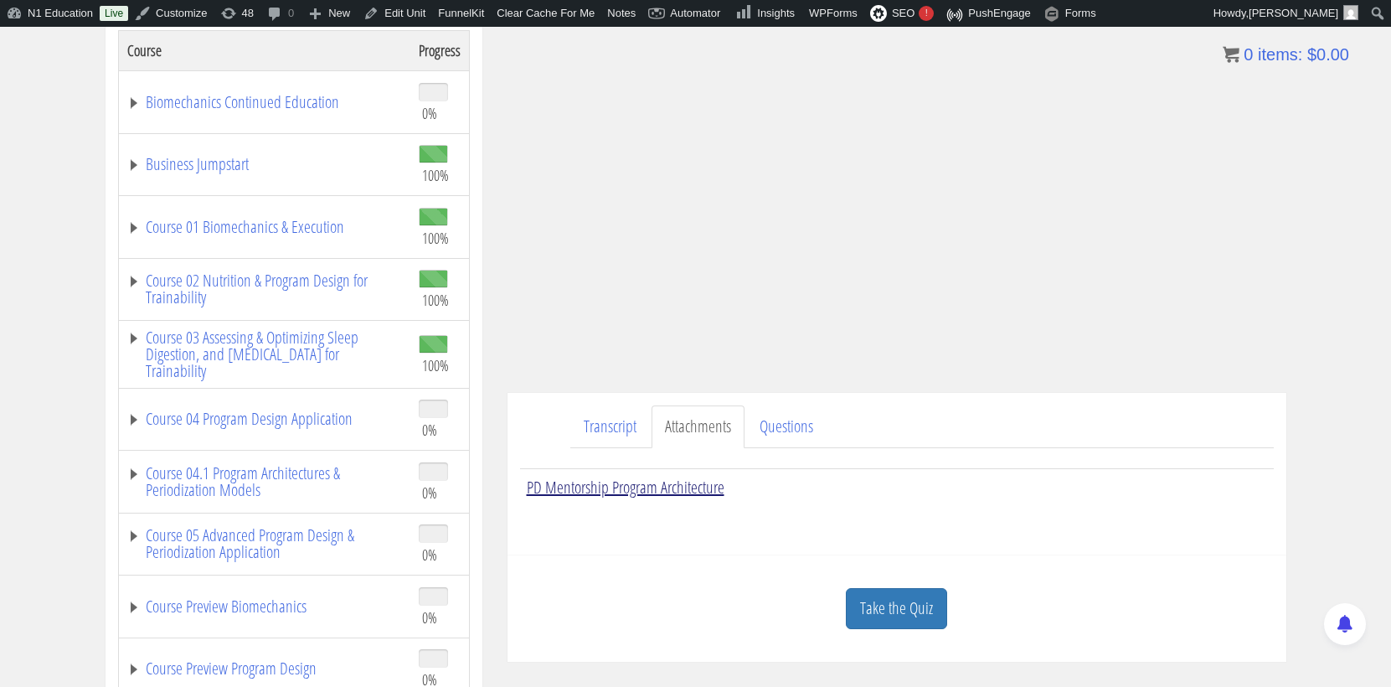
click at [660, 490] on link "PD Mentorship Program Architecture" at bounding box center [626, 487] width 198 height 23
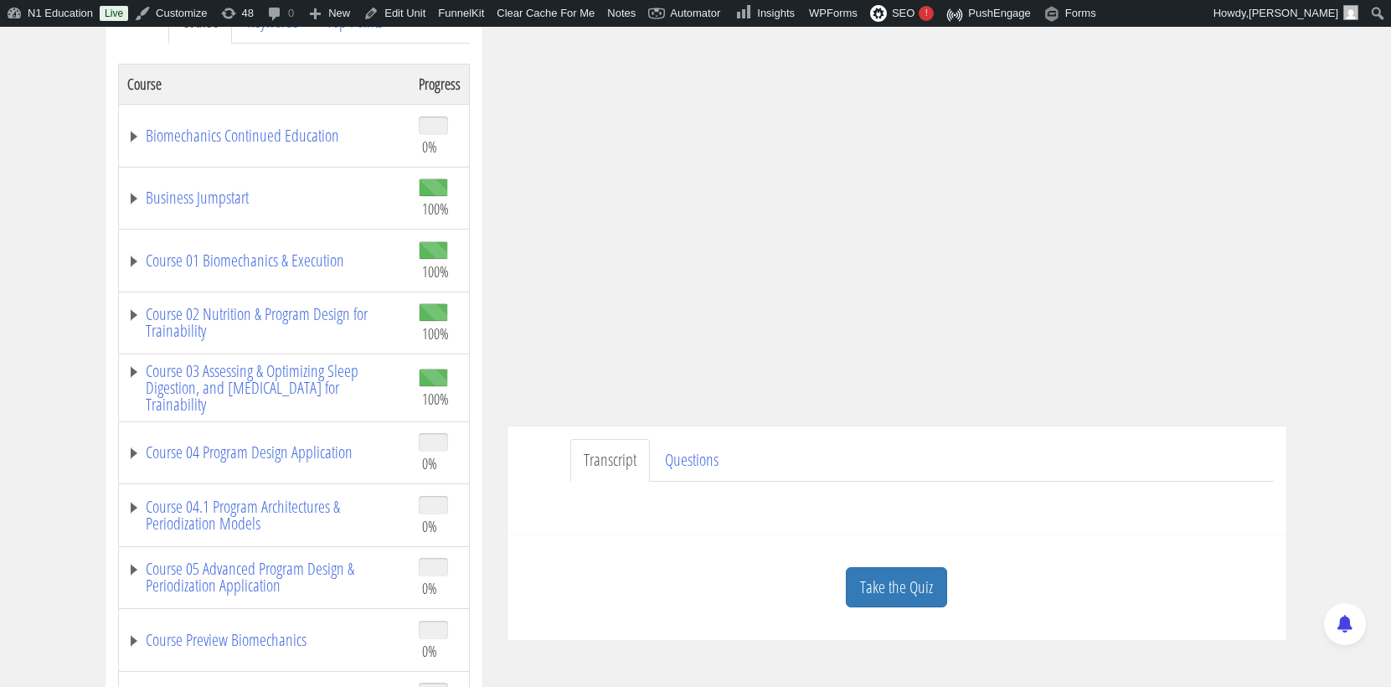
scroll to position [259, 0]
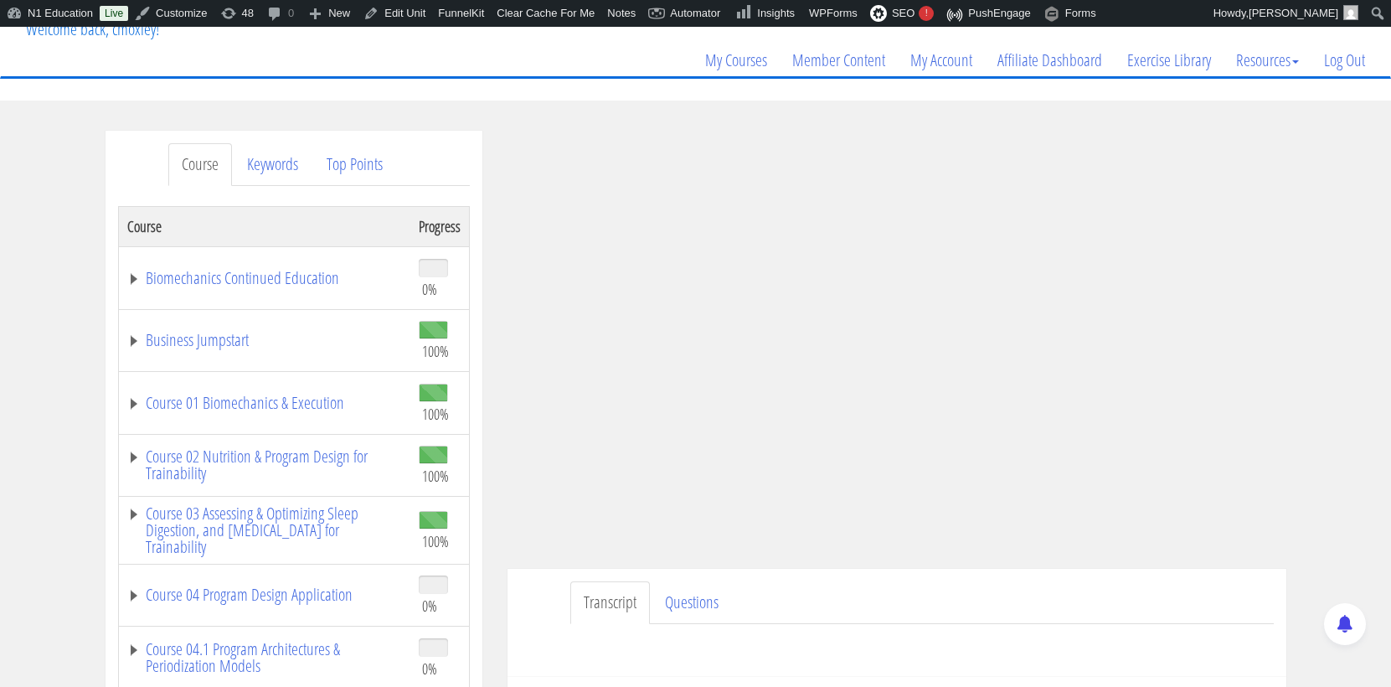
scroll to position [157, 0]
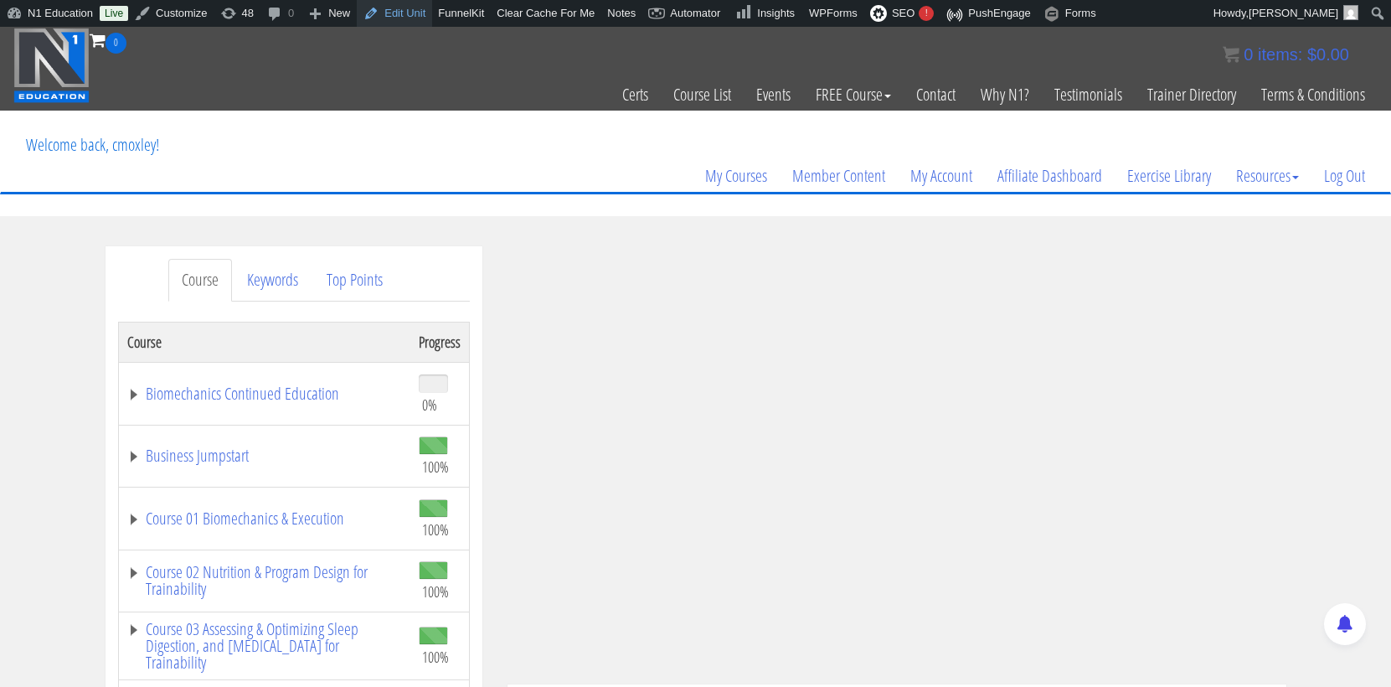
click at [419, 21] on link "Edit Unit" at bounding box center [394, 13] width 75 height 27
click at [416, 17] on link "Edit Unit" at bounding box center [394, 13] width 75 height 27
click at [408, 21] on link "Edit Unit" at bounding box center [394, 13] width 75 height 27
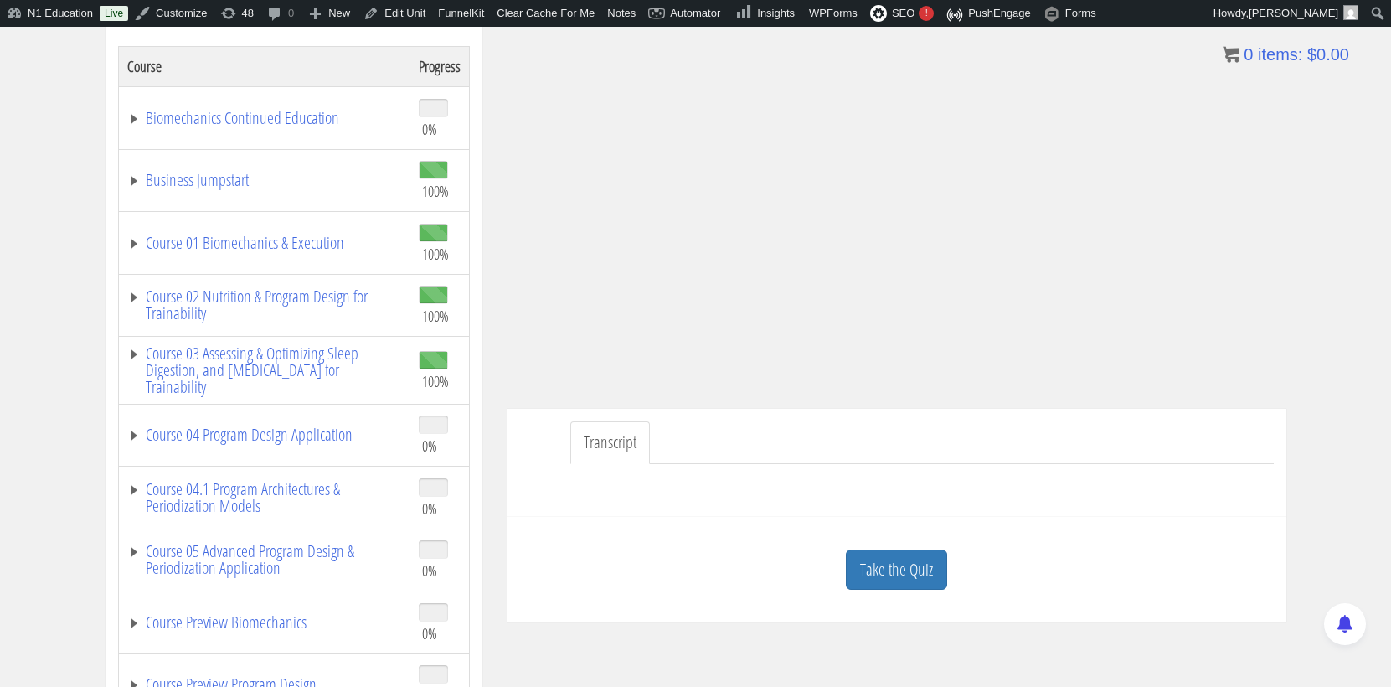
scroll to position [272, 0]
click at [401, 11] on link "Edit Unit" at bounding box center [394, 13] width 75 height 27
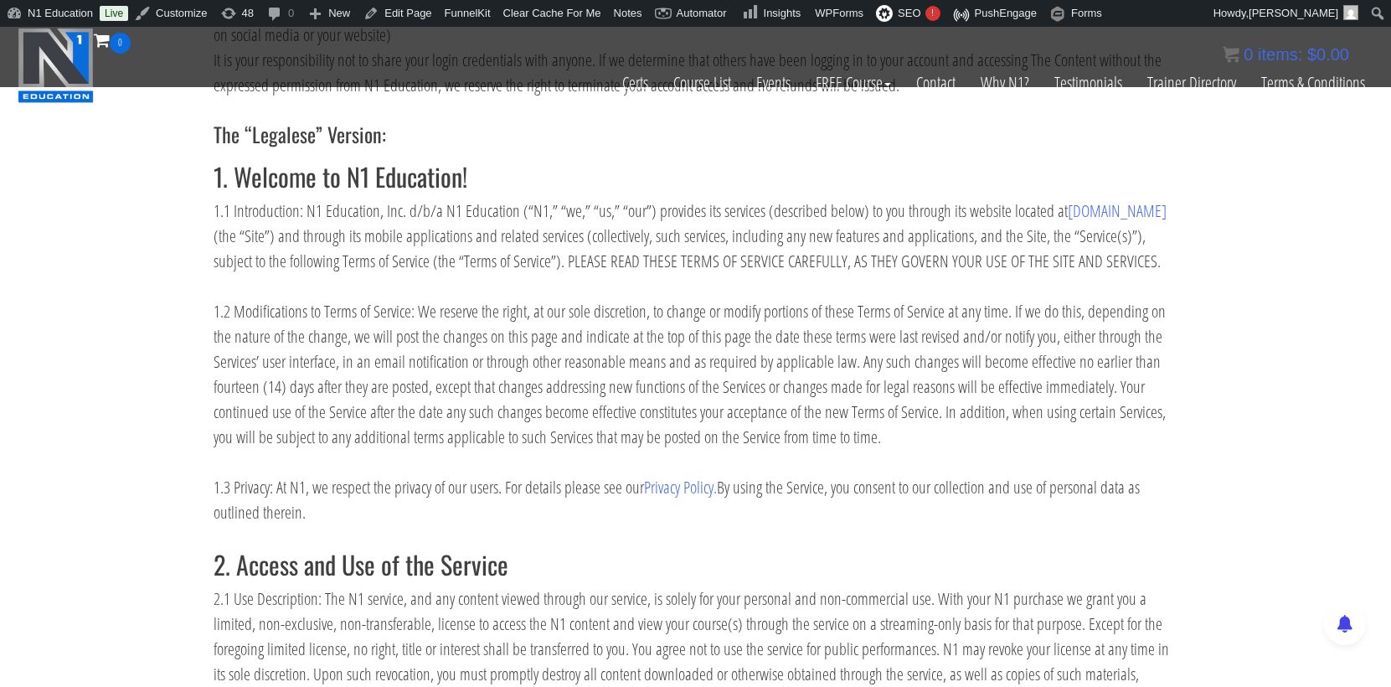
scroll to position [539, 0]
click at [417, 13] on link "Edit Page" at bounding box center [397, 13] width 81 height 27
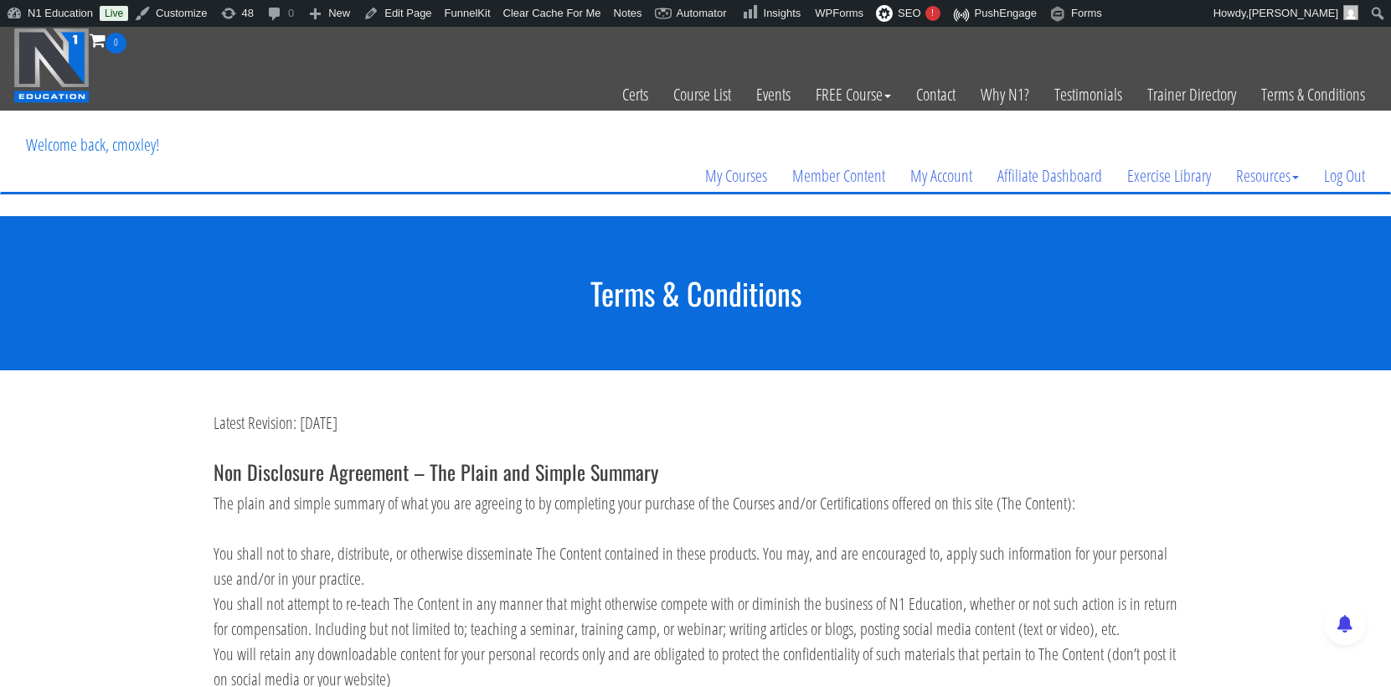
click at [399, 369] on section "Terms & Conditions" at bounding box center [695, 293] width 1391 height 154
click at [405, 18] on link "Edit Page" at bounding box center [397, 13] width 81 height 27
